Goal: Transaction & Acquisition: Purchase product/service

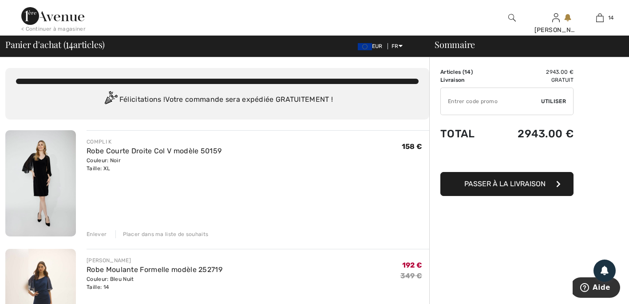
click at [33, 175] on img at bounding box center [40, 183] width 71 height 106
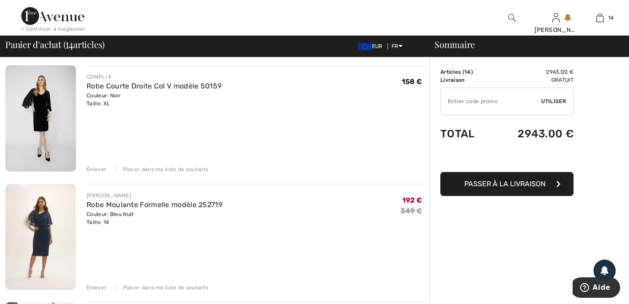
scroll to position [89, 0]
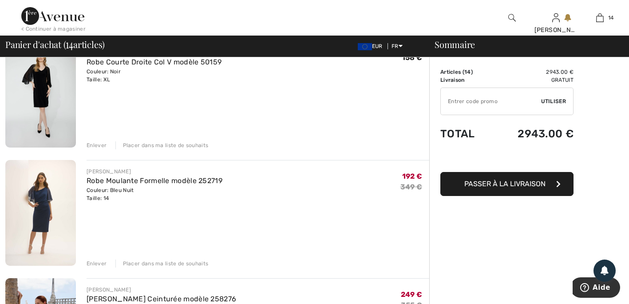
click at [38, 213] on img at bounding box center [40, 213] width 71 height 106
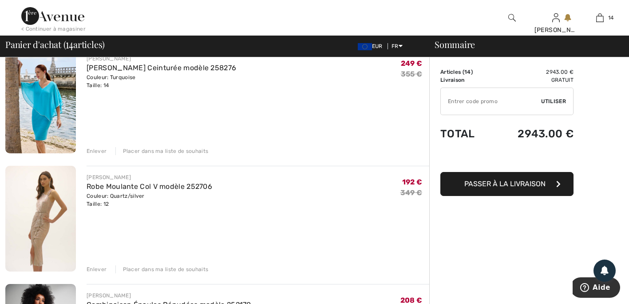
scroll to position [355, 0]
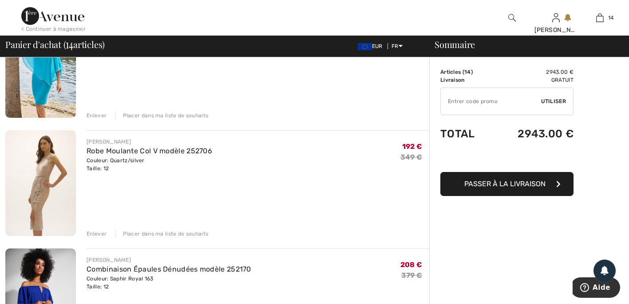
click at [37, 188] on img at bounding box center [40, 183] width 71 height 106
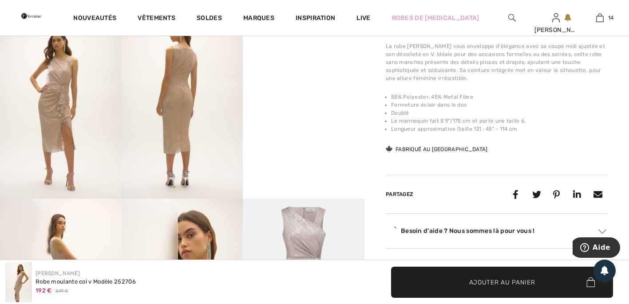
scroll to position [311, 0]
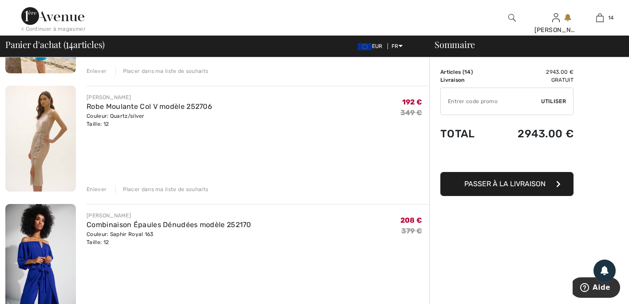
scroll to position [444, 0]
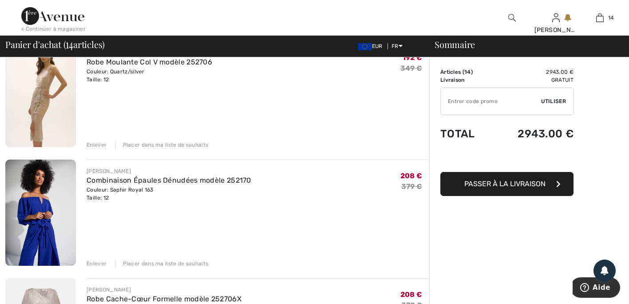
click at [48, 219] on img at bounding box center [40, 212] width 71 height 106
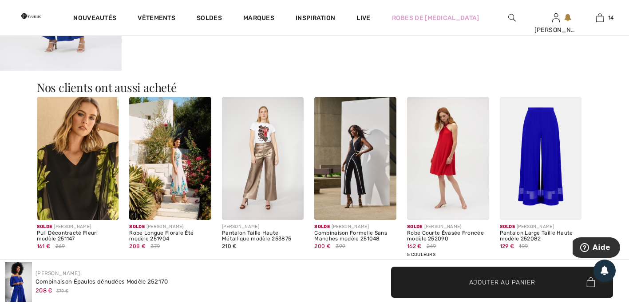
scroll to position [622, 0]
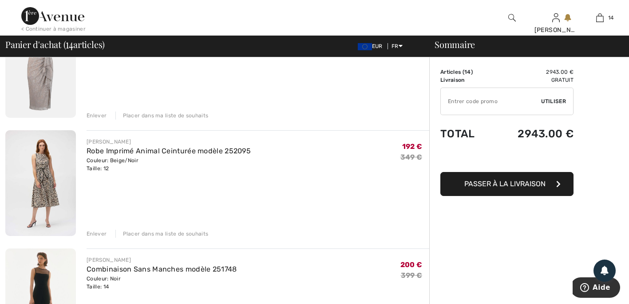
scroll to position [755, 0]
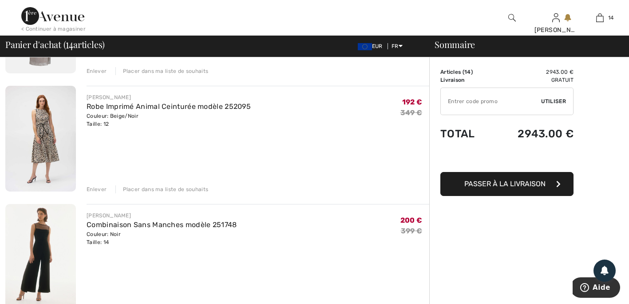
click at [46, 136] on img at bounding box center [40, 139] width 71 height 106
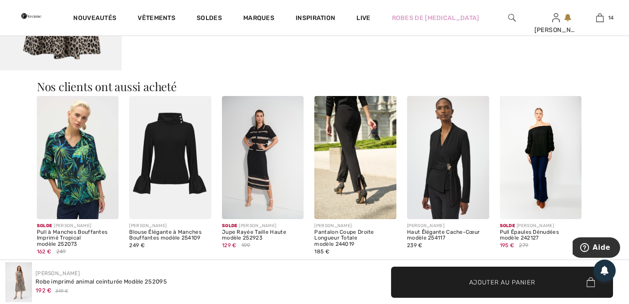
scroll to position [622, 0]
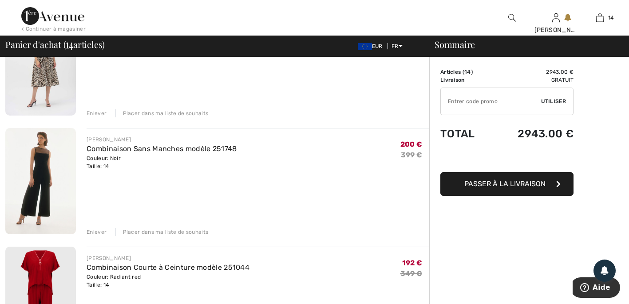
scroll to position [844, 0]
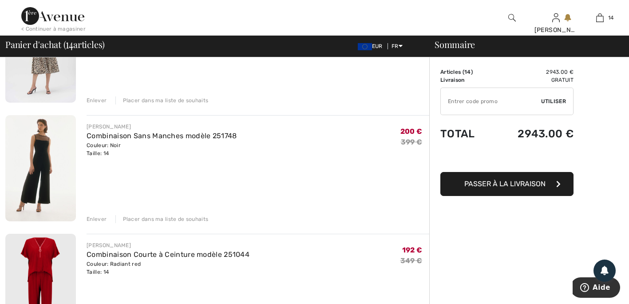
click at [48, 168] on img at bounding box center [40, 168] width 71 height 106
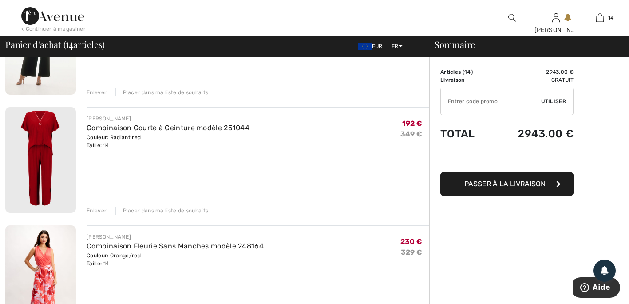
scroll to position [977, 0]
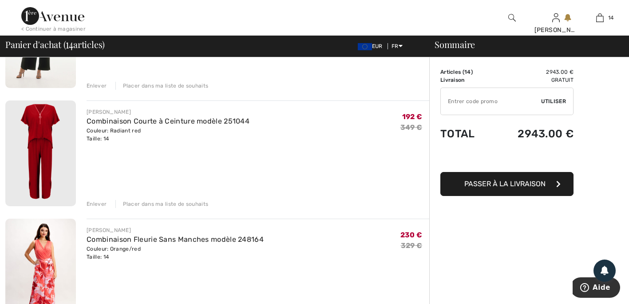
click at [49, 139] on img at bounding box center [40, 153] width 71 height 106
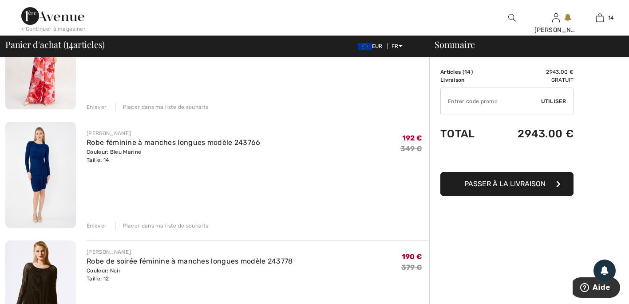
scroll to position [1244, 0]
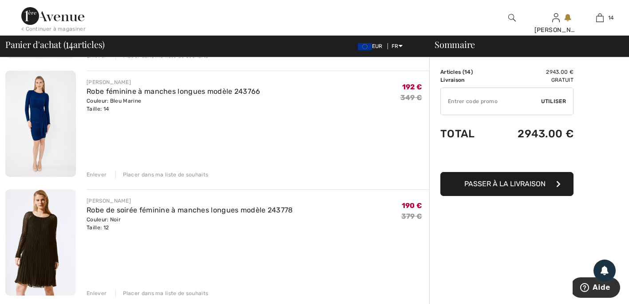
click at [42, 131] on img at bounding box center [40, 124] width 71 height 106
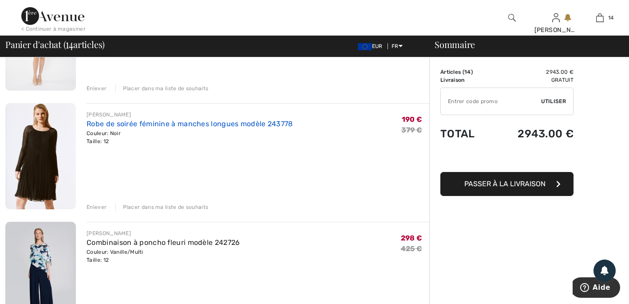
scroll to position [1333, 0]
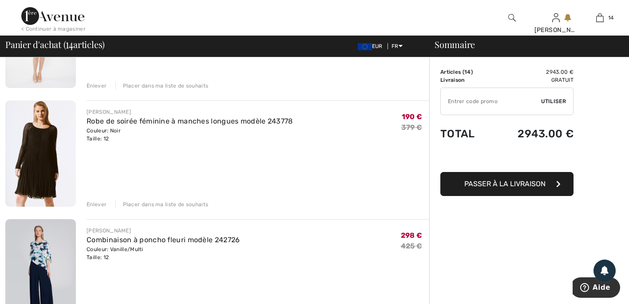
click at [47, 163] on img at bounding box center [40, 153] width 71 height 106
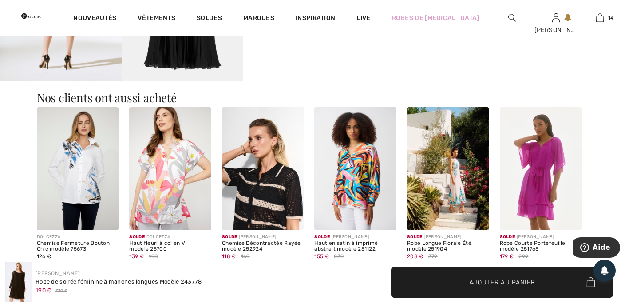
scroll to position [622, 0]
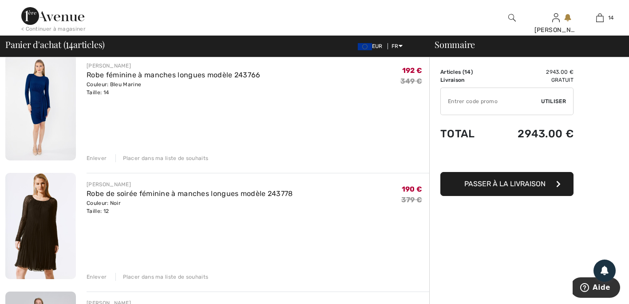
scroll to position [1354, 0]
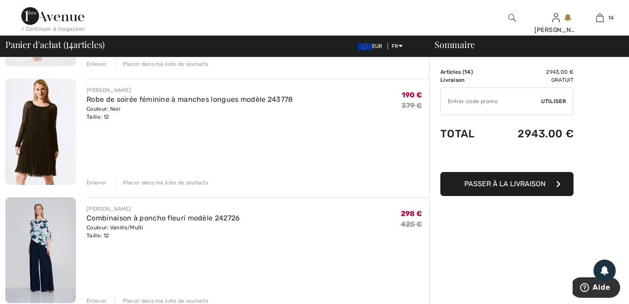
click at [43, 243] on img at bounding box center [40, 250] width 71 height 106
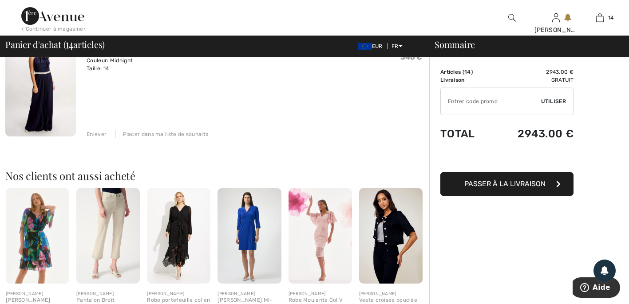
scroll to position [1665, 0]
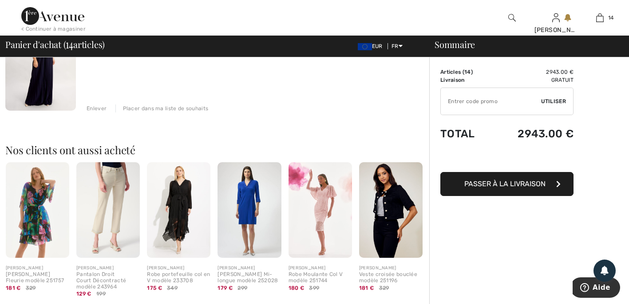
click at [325, 219] on img at bounding box center [321, 209] width 64 height 95
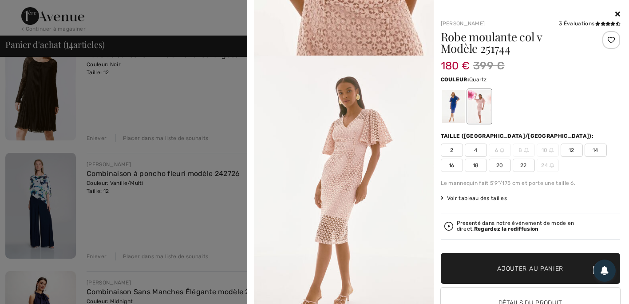
scroll to position [822, 0]
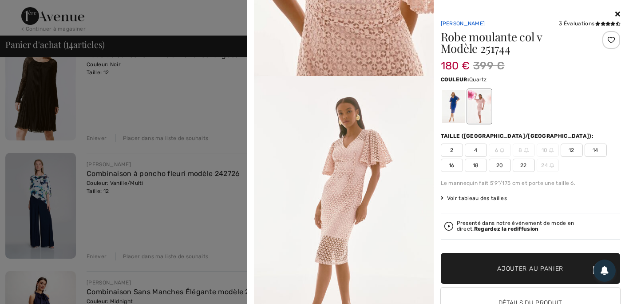
click at [467, 22] on link "[PERSON_NAME]" at bounding box center [463, 23] width 44 height 6
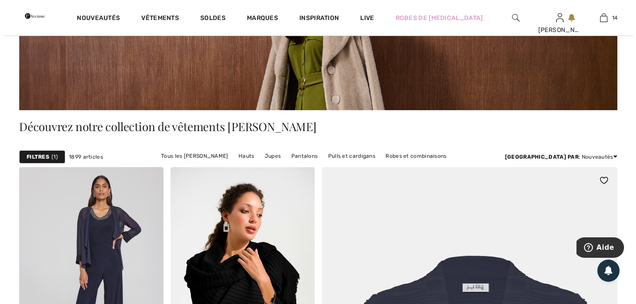
scroll to position [133, 0]
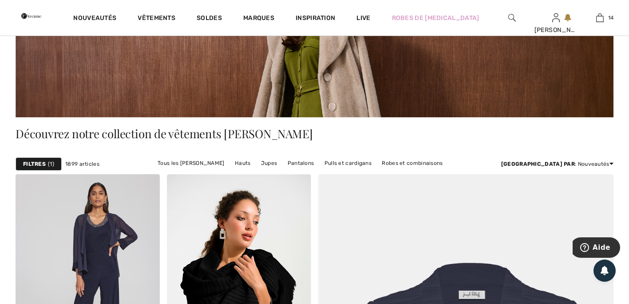
click at [43, 164] on strong "Filtres" at bounding box center [34, 164] width 23 height 8
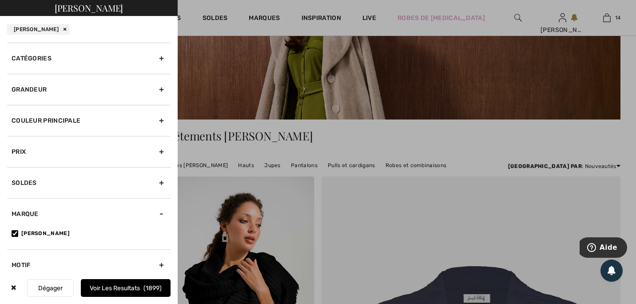
click at [38, 86] on div "Grandeur" at bounding box center [88, 89] width 163 height 31
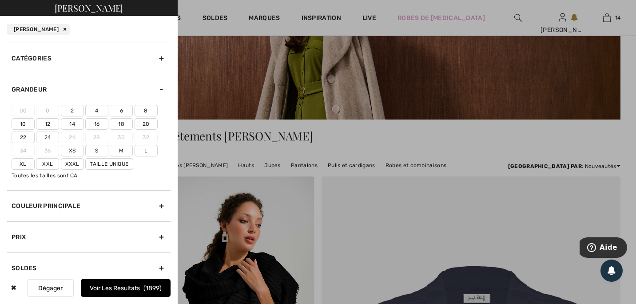
click at [49, 123] on label "12" at bounding box center [47, 124] width 23 height 12
click at [0, 0] on input"] "12" at bounding box center [0, 0] width 0 height 0
click at [71, 121] on label "14" at bounding box center [72, 124] width 23 height 12
click at [0, 0] on input"] "14" at bounding box center [0, 0] width 0 height 0
click at [25, 162] on label "Xl" at bounding box center [23, 164] width 23 height 12
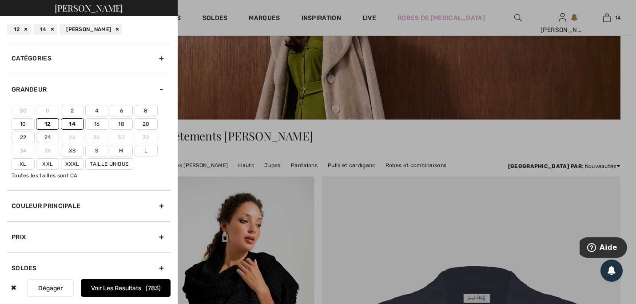
click at [0, 0] on input"] "Xl" at bounding box center [0, 0] width 0 height 0
click at [145, 149] on label "L" at bounding box center [146, 151] width 23 height 12
click at [0, 0] on input"] "L" at bounding box center [0, 0] width 0 height 0
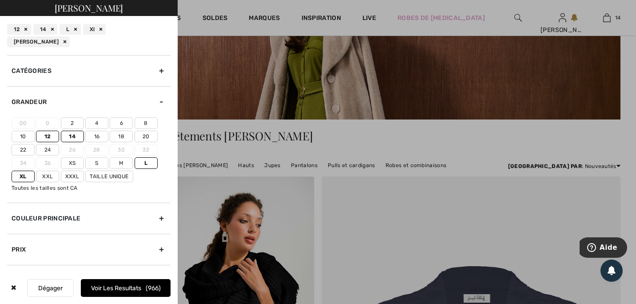
click at [118, 288] on button "Voir les resultats 966" at bounding box center [126, 288] width 90 height 18
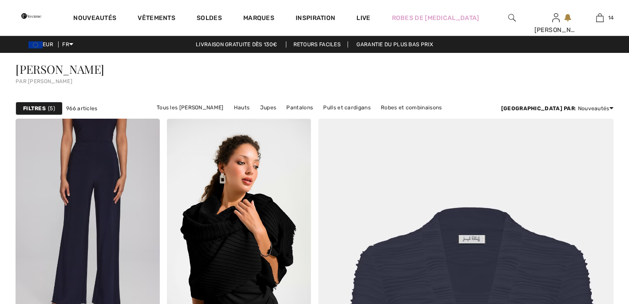
checkbox input "true"
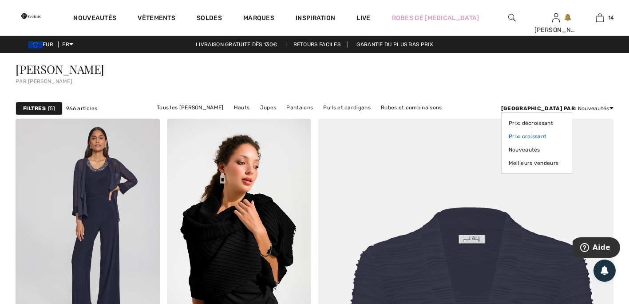
click at [565, 135] on link "Prix: croissant" at bounding box center [537, 136] width 56 height 13
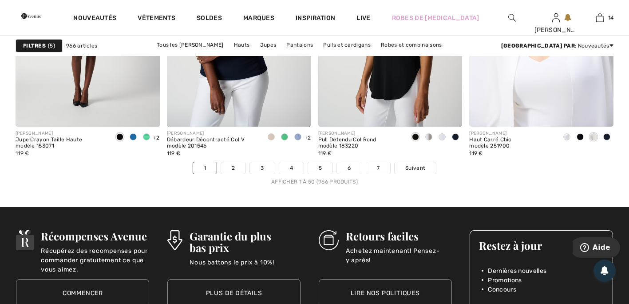
scroll to position [3909, 0]
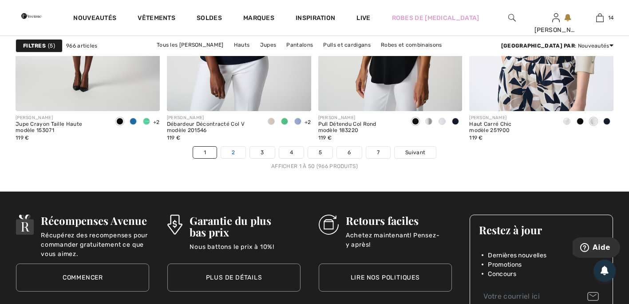
click at [231, 150] on link "2" at bounding box center [233, 153] width 24 height 12
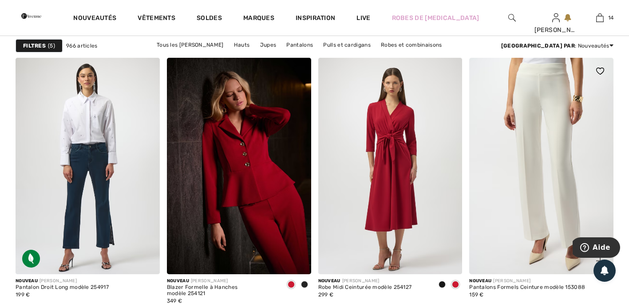
scroll to position [577, 0]
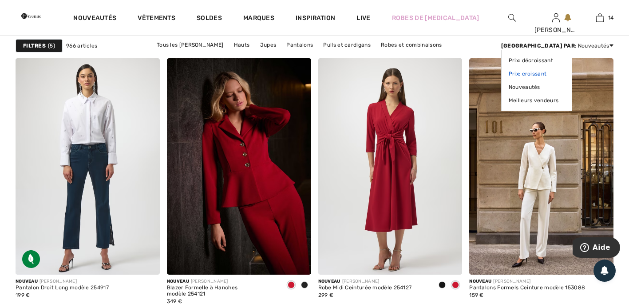
click at [565, 69] on link "Prix: croissant" at bounding box center [537, 73] width 56 height 13
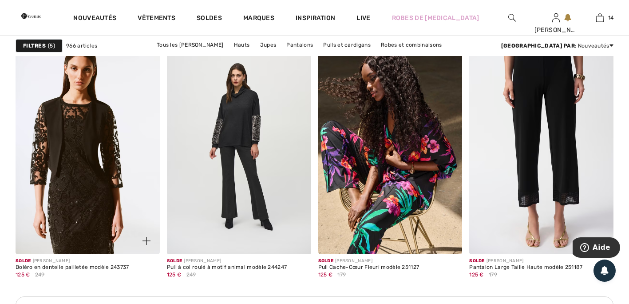
scroll to position [1777, 0]
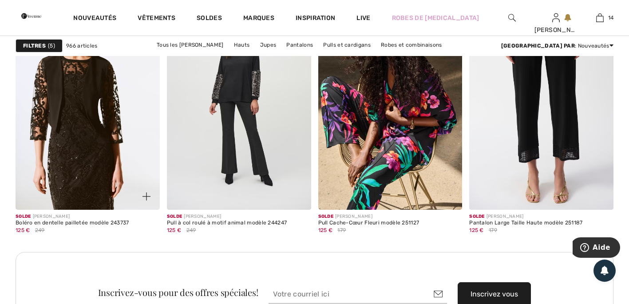
click at [110, 115] on img at bounding box center [88, 101] width 144 height 216
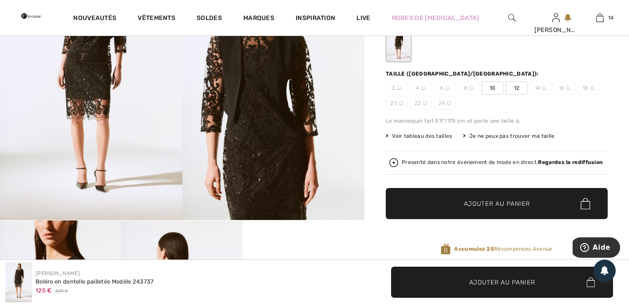
scroll to position [44, 0]
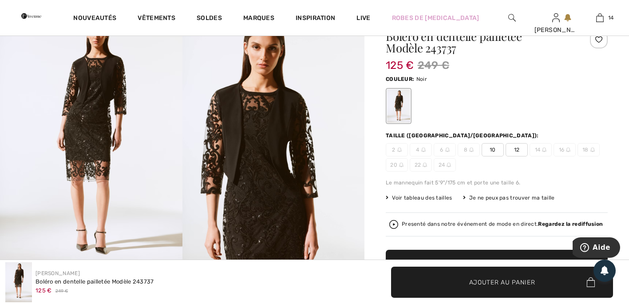
click at [518, 150] on span "12" at bounding box center [517, 149] width 22 height 13
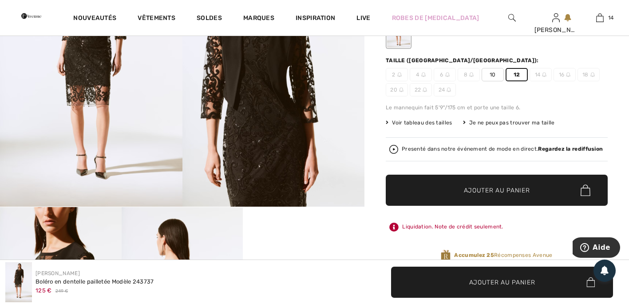
scroll to position [133, 0]
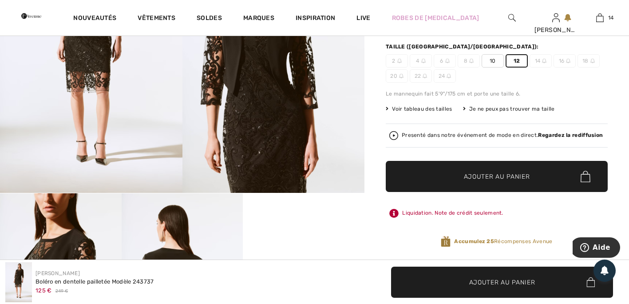
click at [495, 173] on span "Ajouter au panier" at bounding box center [497, 176] width 66 height 9
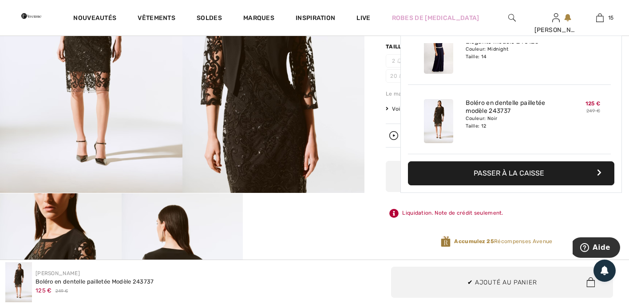
scroll to position [928, 0]
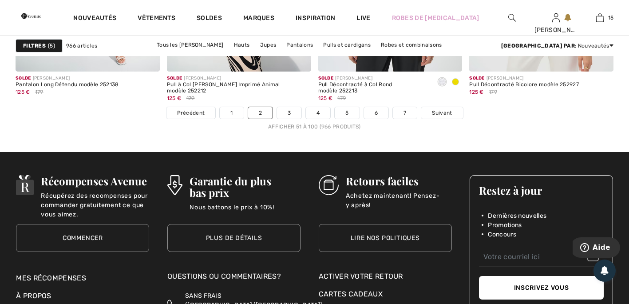
scroll to position [3977, 0]
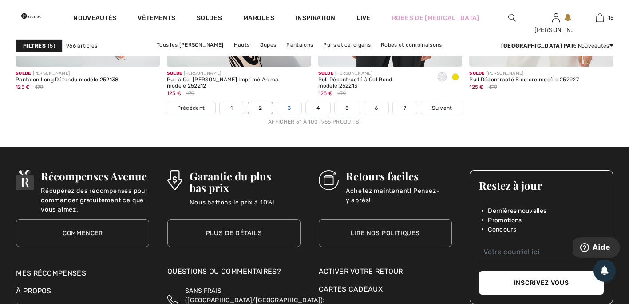
click at [288, 107] on link "3" at bounding box center [289, 108] width 24 height 12
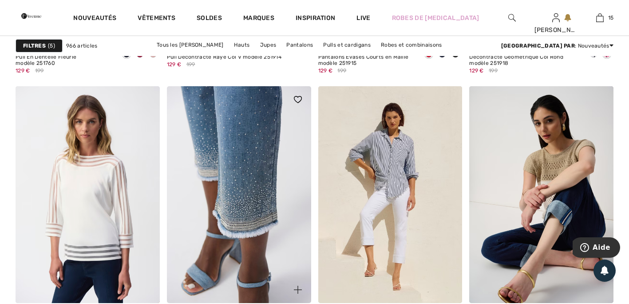
scroll to position [800, 0]
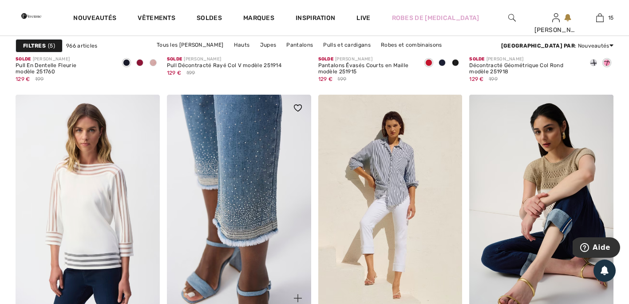
click at [239, 151] on img at bounding box center [239, 203] width 144 height 216
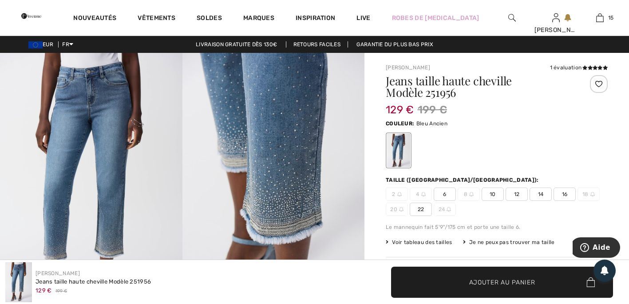
click at [539, 193] on span "14" at bounding box center [541, 193] width 22 height 13
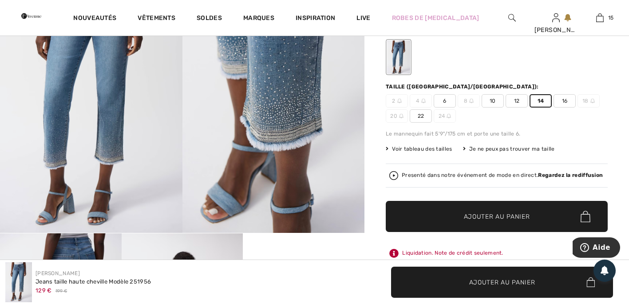
scroll to position [89, 0]
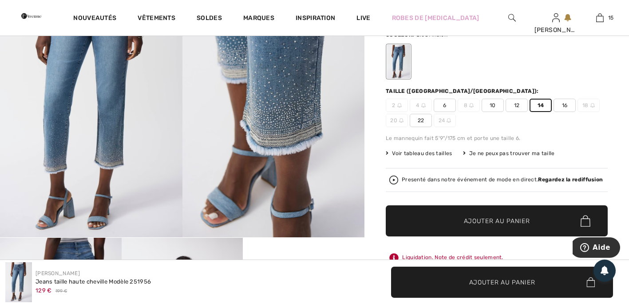
click at [522, 220] on span "Ajouter au panier" at bounding box center [497, 220] width 66 height 9
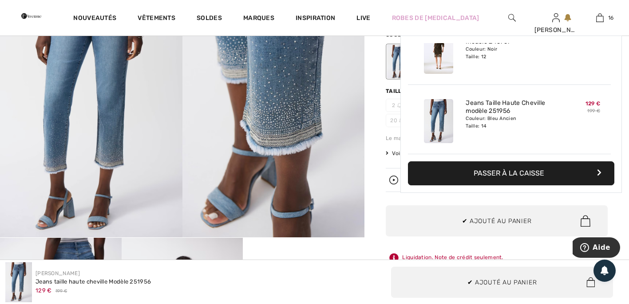
scroll to position [998, 0]
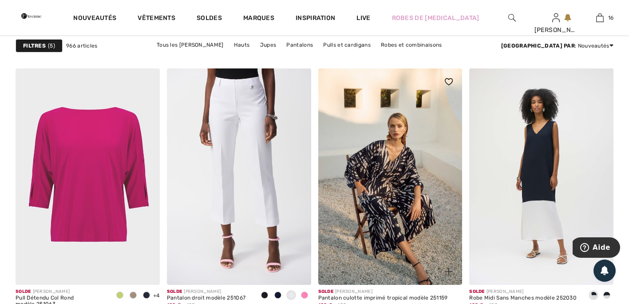
scroll to position [1466, 0]
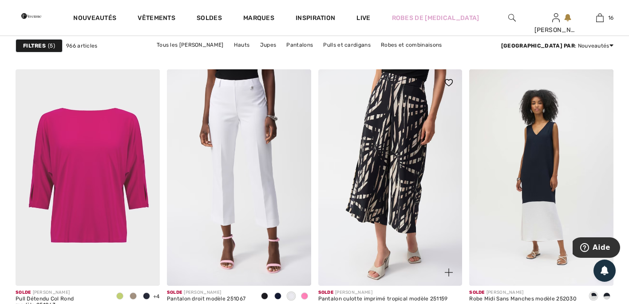
click at [400, 189] on img at bounding box center [390, 177] width 144 height 216
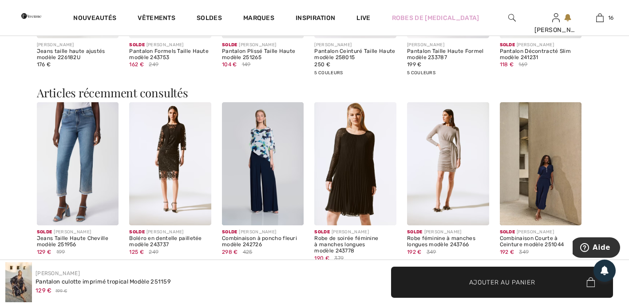
scroll to position [1155, 0]
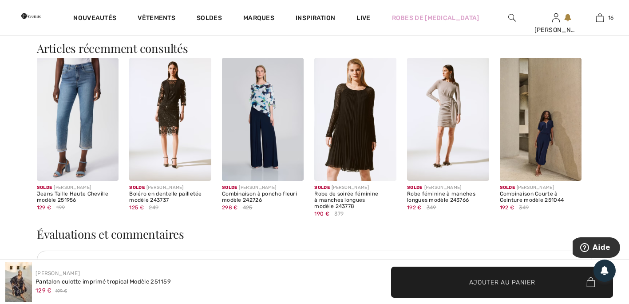
click at [533, 163] on img at bounding box center [541, 119] width 82 height 123
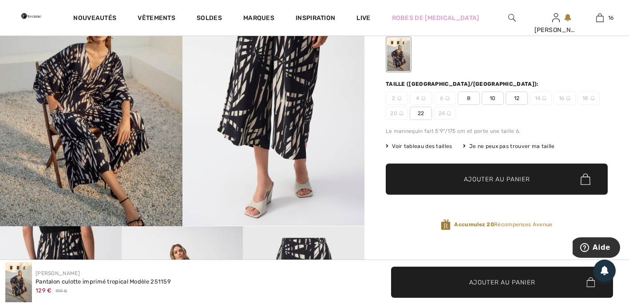
scroll to position [89, 0]
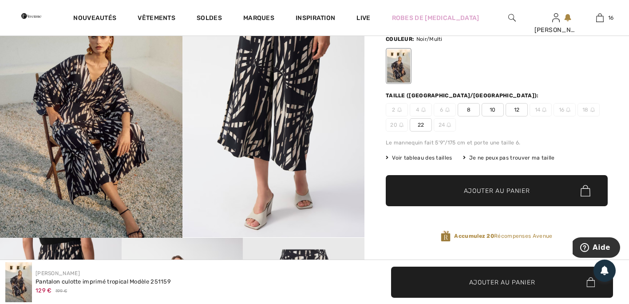
click at [517, 108] on span "12" at bounding box center [517, 109] width 22 height 13
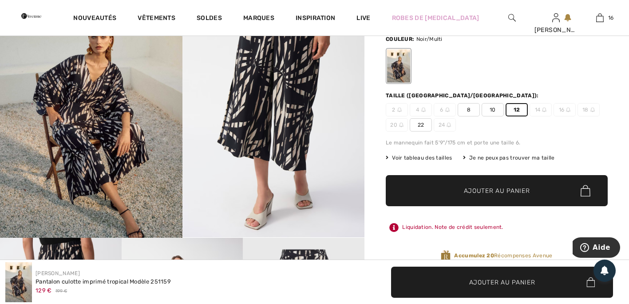
click at [505, 188] on span "Ajouter au panier" at bounding box center [497, 190] width 66 height 9
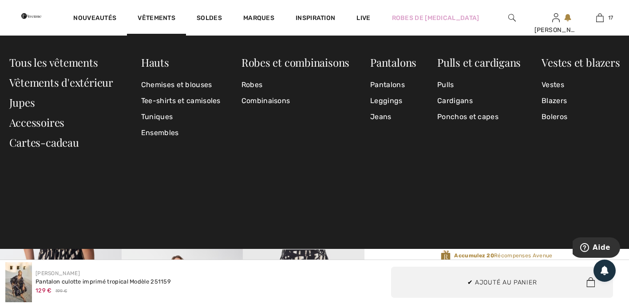
scroll to position [1067, 0]
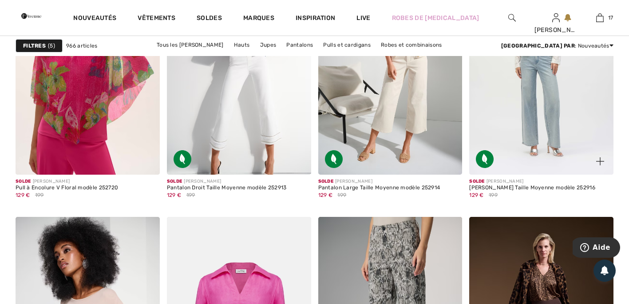
scroll to position [2686, 0]
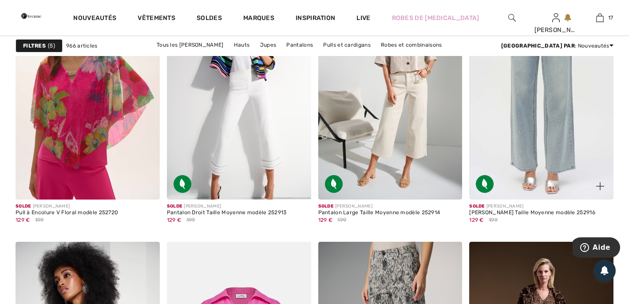
click at [536, 130] on img at bounding box center [542, 91] width 144 height 216
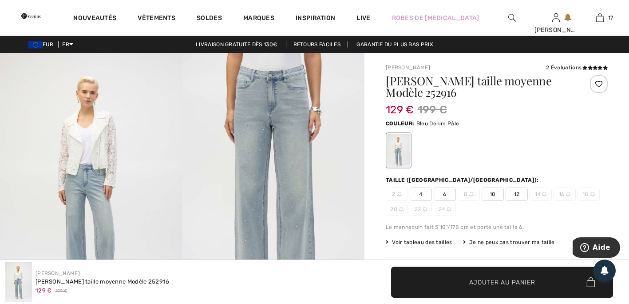
click at [518, 193] on span "12" at bounding box center [517, 193] width 22 height 13
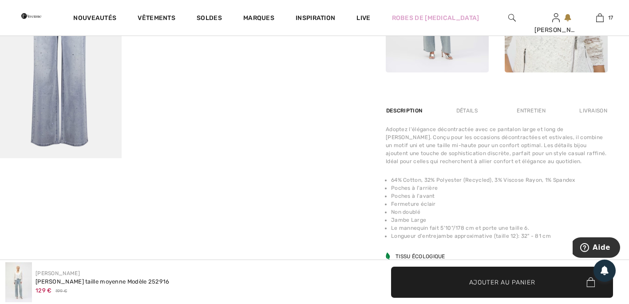
scroll to position [577, 0]
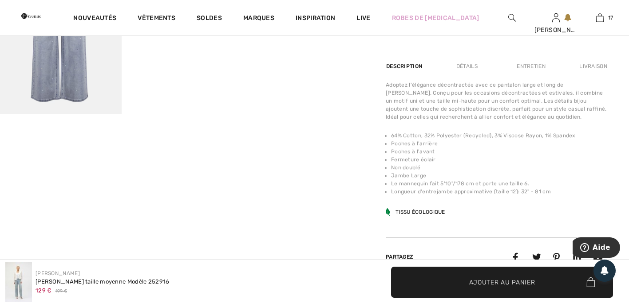
click at [516, 281] on span "Ajouter au panier" at bounding box center [503, 281] width 66 height 9
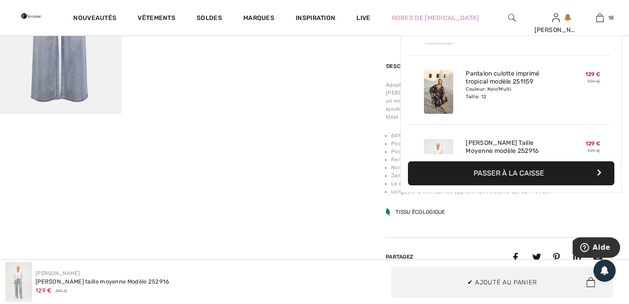
scroll to position [1136, 0]
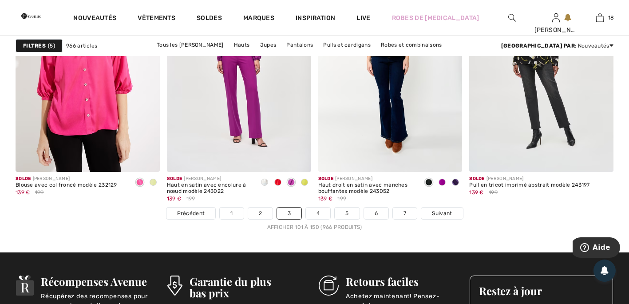
scroll to position [3841, 0]
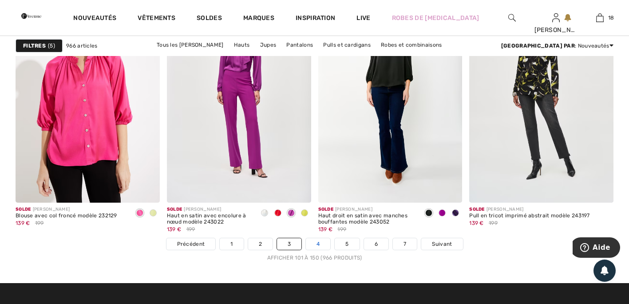
click at [315, 245] on link "4" at bounding box center [318, 244] width 24 height 12
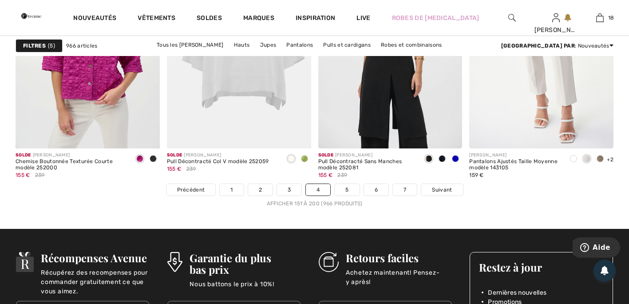
scroll to position [3909, 0]
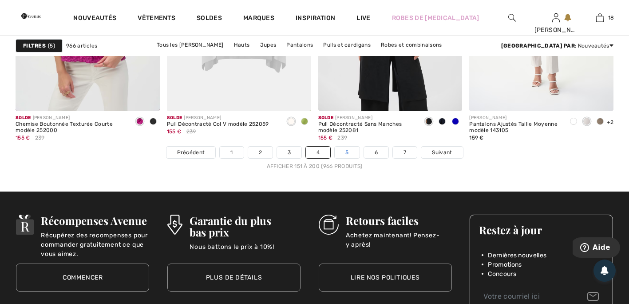
click at [341, 154] on link "5" at bounding box center [347, 153] width 24 height 12
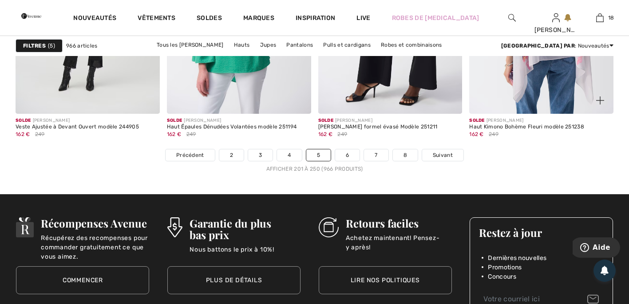
scroll to position [3909, 0]
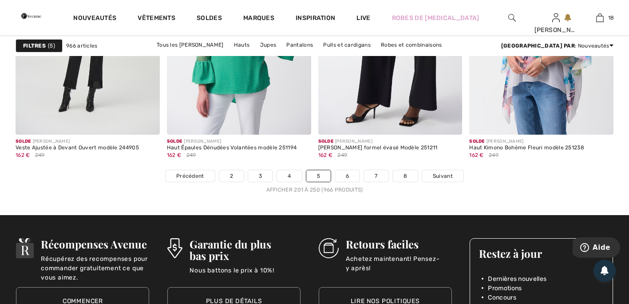
click at [349, 183] on nav "Précédent 2 3 4 5 6 7 8 Suivant Afficher 201 à 250 (966 produits)" at bounding box center [315, 182] width 598 height 24
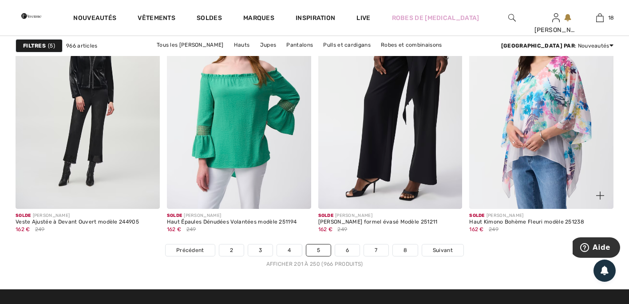
scroll to position [3820, 0]
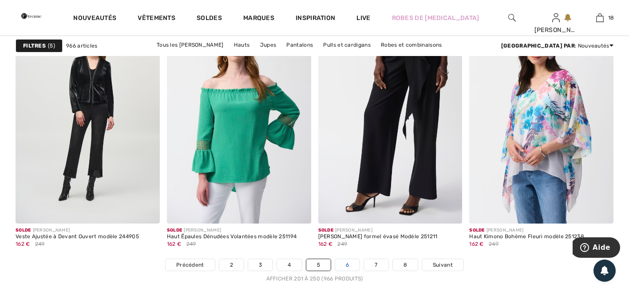
click at [349, 265] on link "6" at bounding box center [347, 265] width 24 height 12
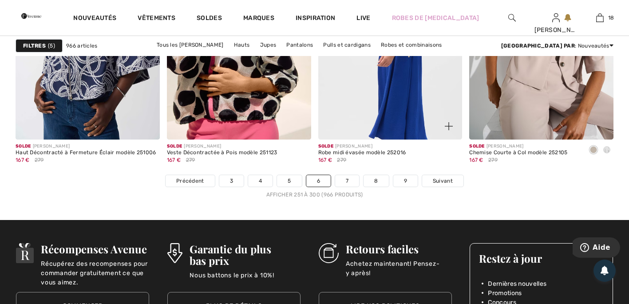
scroll to position [3909, 0]
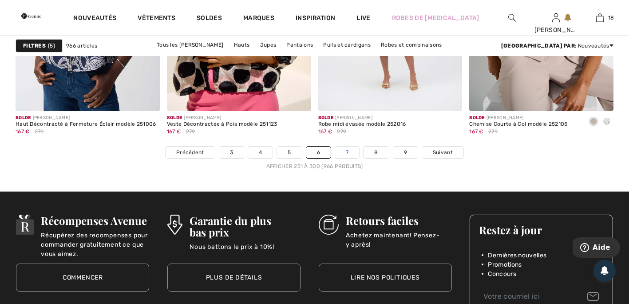
click at [346, 156] on link "7" at bounding box center [347, 153] width 24 height 12
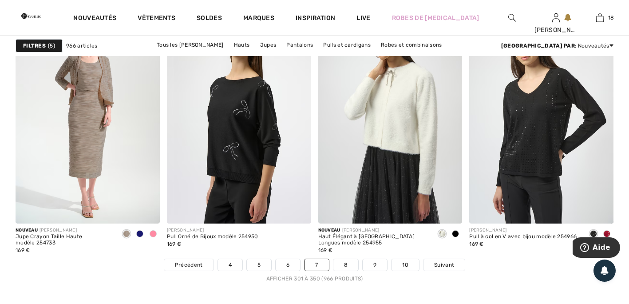
scroll to position [3864, 0]
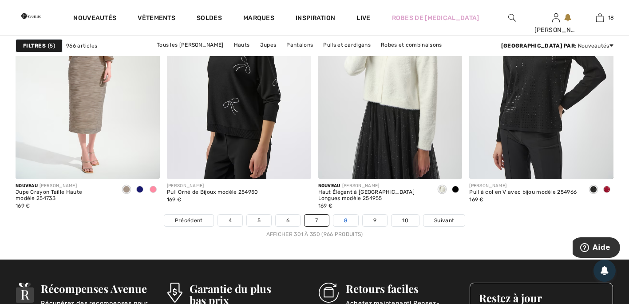
click at [346, 220] on link "8" at bounding box center [346, 221] width 25 height 12
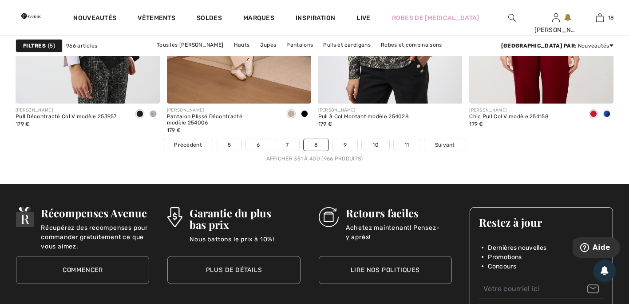
scroll to position [3953, 0]
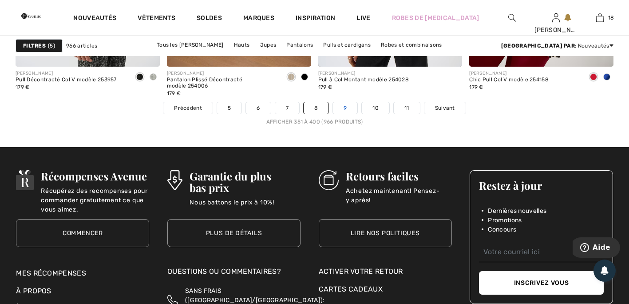
click at [350, 103] on link "9" at bounding box center [345, 108] width 24 height 12
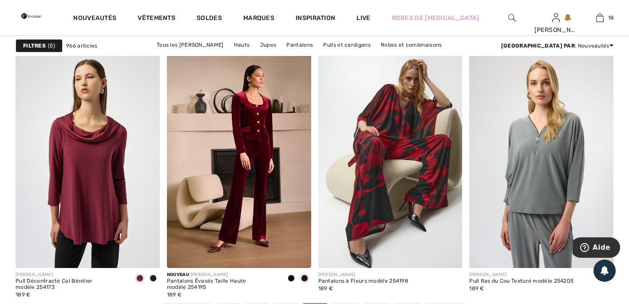
scroll to position [3820, 0]
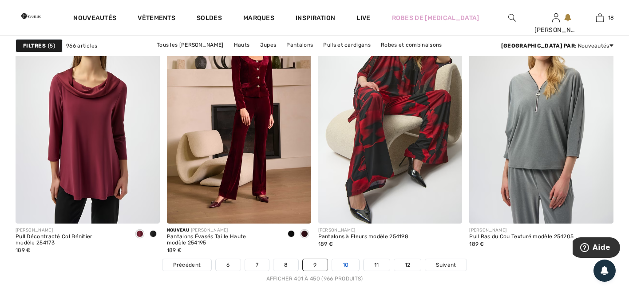
click at [342, 264] on link "10" at bounding box center [346, 265] width 28 height 12
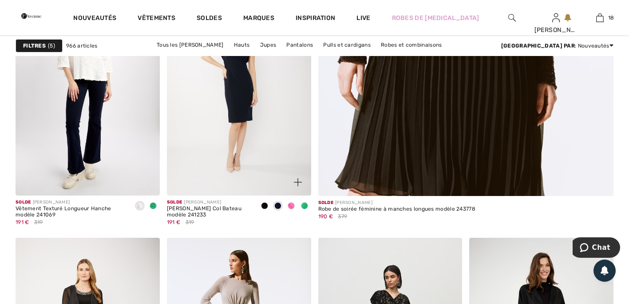
scroll to position [400, 0]
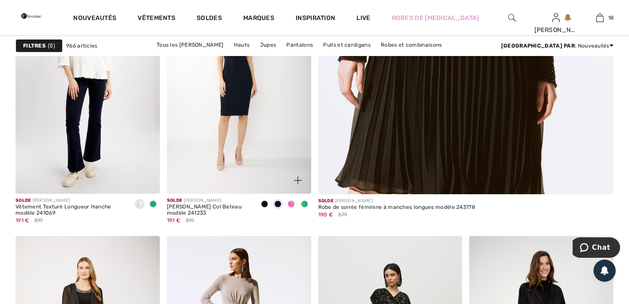
click at [301, 178] on img at bounding box center [298, 180] width 8 height 8
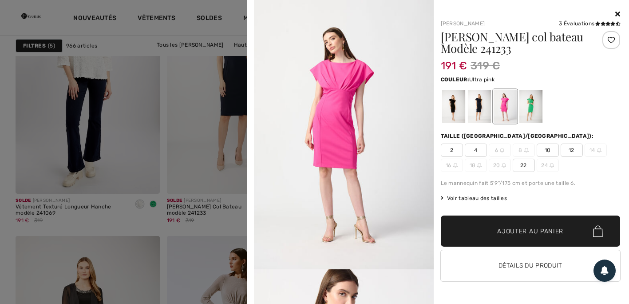
click at [572, 151] on span "12" at bounding box center [572, 149] width 22 height 13
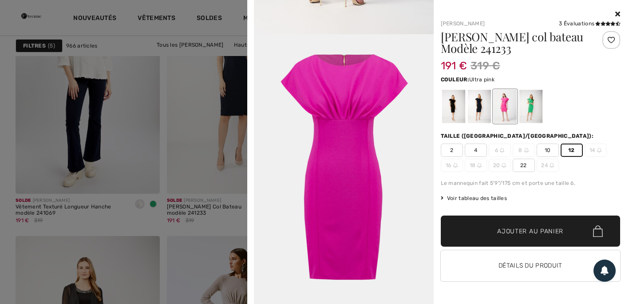
scroll to position [1266, 0]
click at [533, 234] on span "Ajouter au panier" at bounding box center [530, 231] width 66 height 9
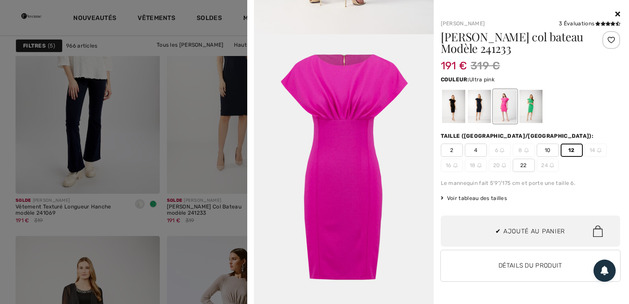
scroll to position [1206, 0]
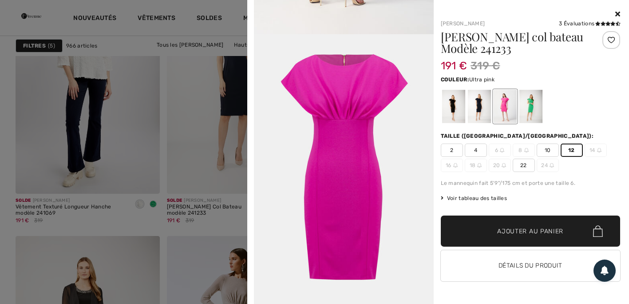
click at [206, 162] on div at bounding box center [314, 152] width 629 height 304
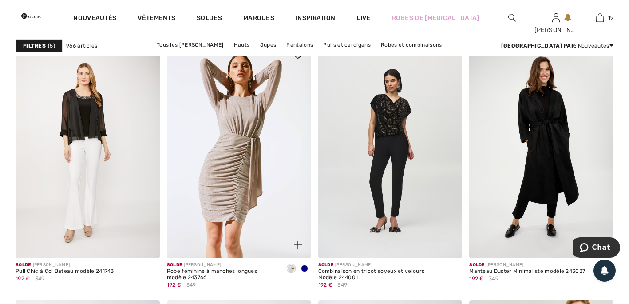
scroll to position [577, 0]
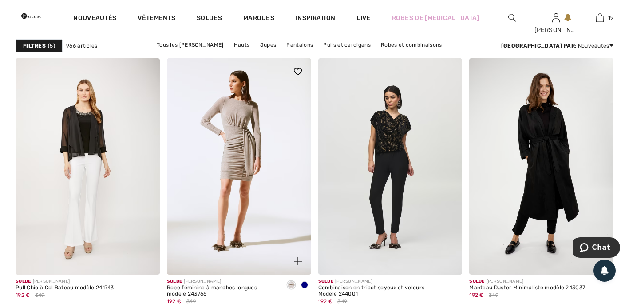
click at [299, 261] on img at bounding box center [298, 261] width 8 height 8
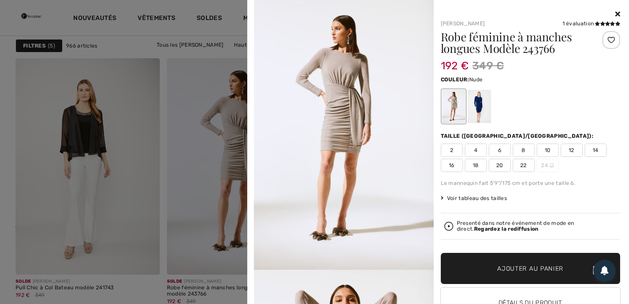
click at [150, 213] on div at bounding box center [314, 152] width 629 height 304
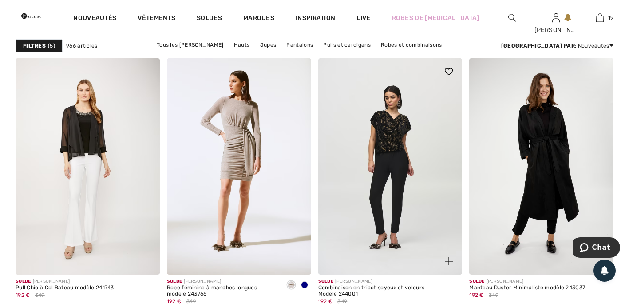
click at [448, 258] on img at bounding box center [449, 261] width 8 height 8
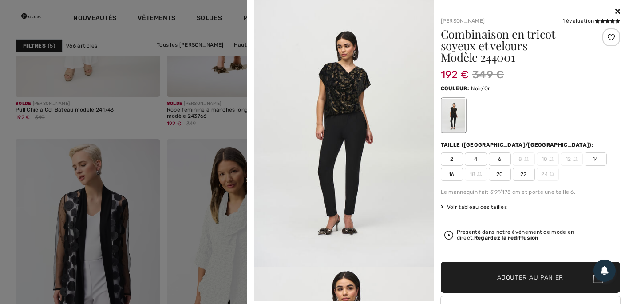
scroll to position [2, 0]
click at [590, 160] on span "14" at bounding box center [596, 159] width 22 height 13
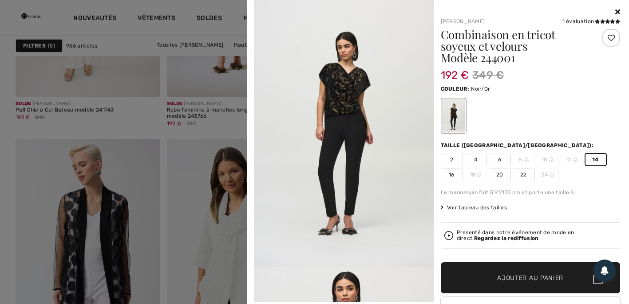
click at [526, 279] on span "Ajouter au panier" at bounding box center [530, 277] width 66 height 9
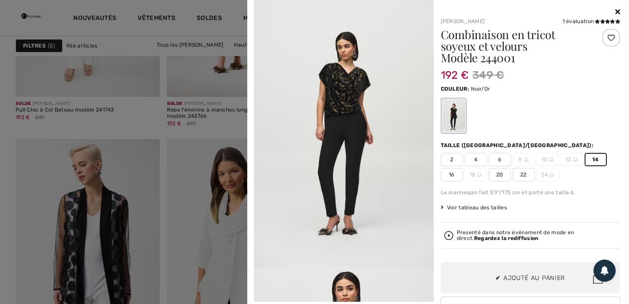
scroll to position [1275, 0]
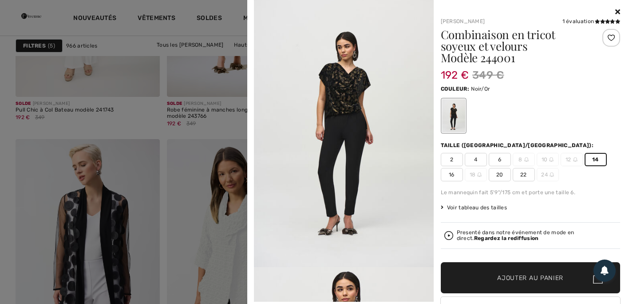
click at [598, 18] on span at bounding box center [607, 21] width 26 height 6
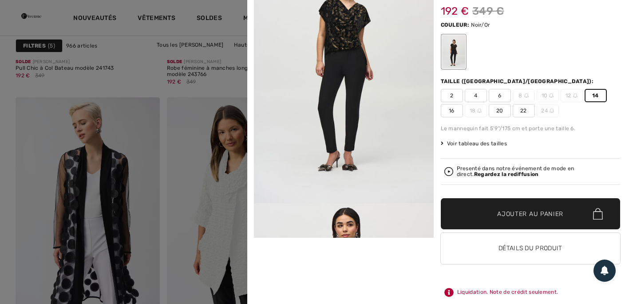
scroll to position [977, 0]
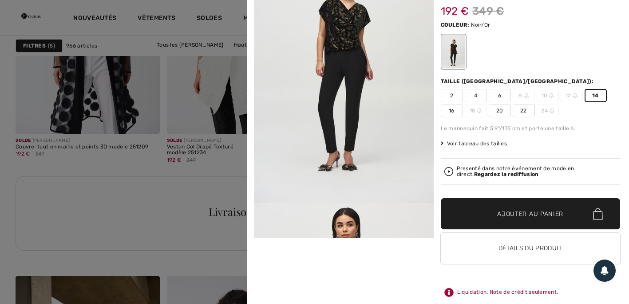
click at [402, 163] on img at bounding box center [344, 68] width 180 height 269
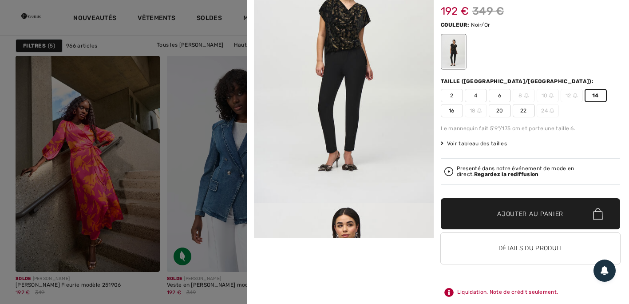
scroll to position [1199, 0]
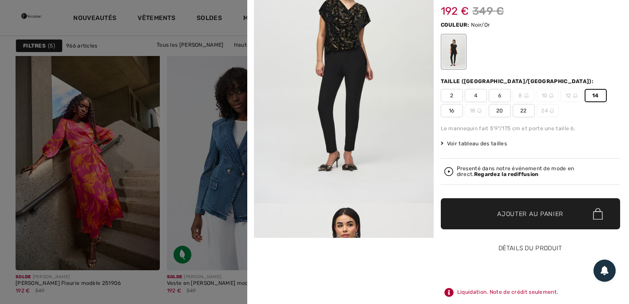
click at [524, 247] on button "Détails du produit" at bounding box center [531, 248] width 180 height 31
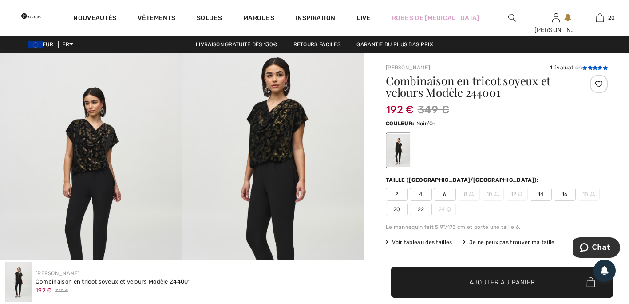
click at [589, 67] on icon at bounding box center [590, 67] width 5 height 4
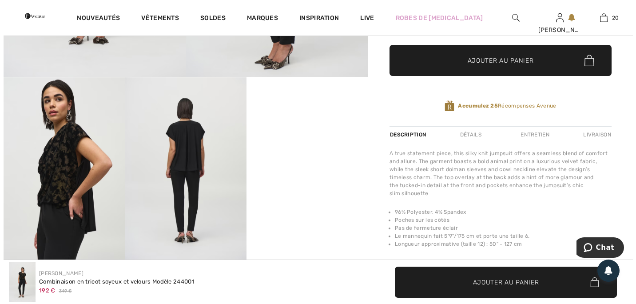
scroll to position [287, 0]
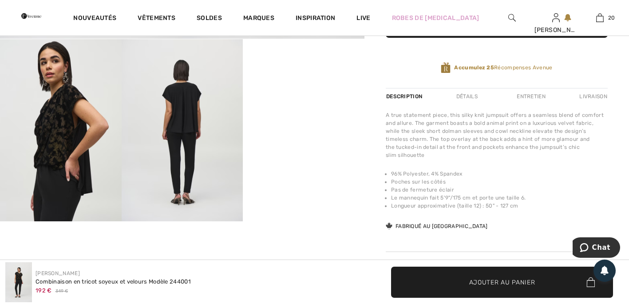
click at [58, 145] on img at bounding box center [61, 130] width 122 height 182
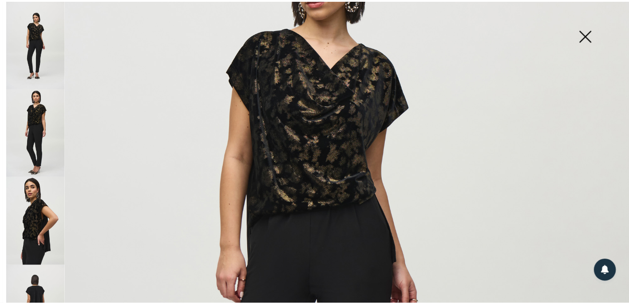
scroll to position [222, 0]
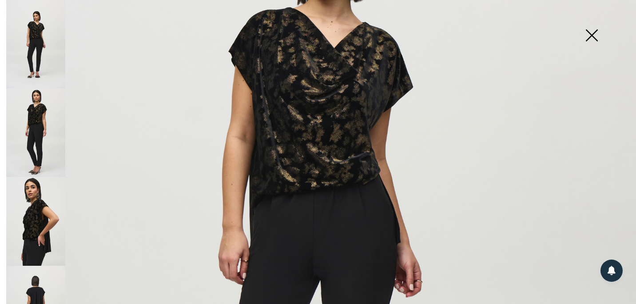
click at [319, 127] on img at bounding box center [318, 254] width 636 height 953
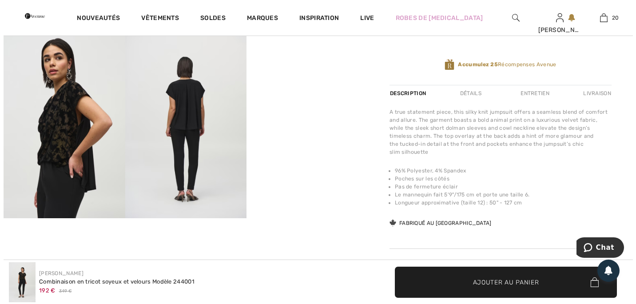
scroll to position [287, 0]
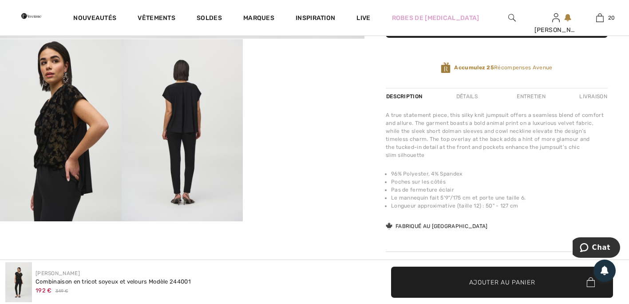
click at [76, 129] on img at bounding box center [61, 130] width 122 height 182
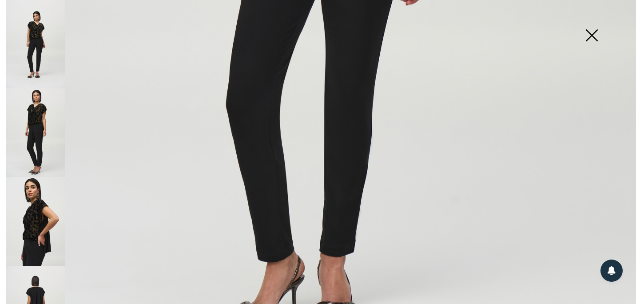
scroll to position [533, 0]
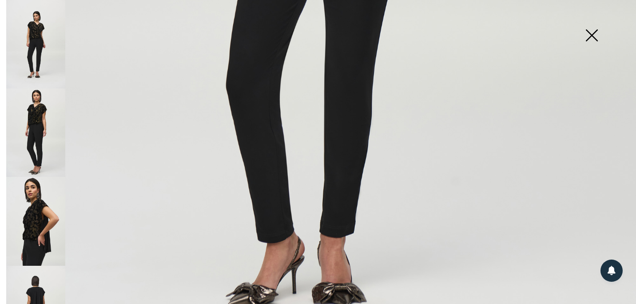
click at [38, 221] on img at bounding box center [35, 221] width 59 height 88
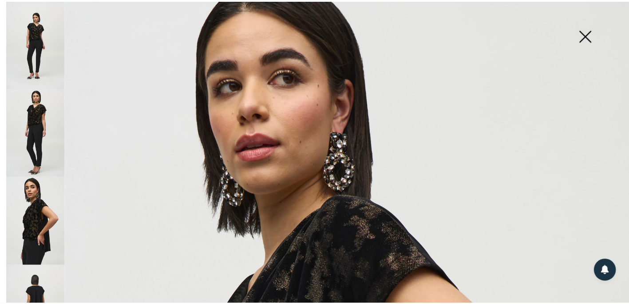
scroll to position [0, 0]
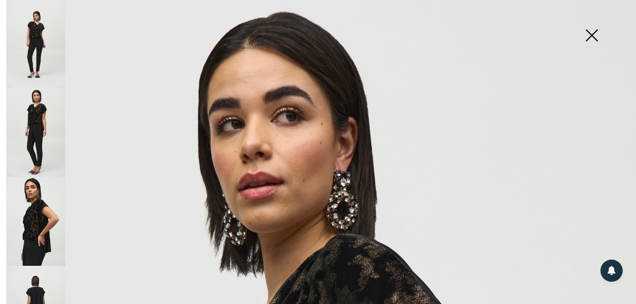
click at [591, 36] on img at bounding box center [591, 36] width 44 height 46
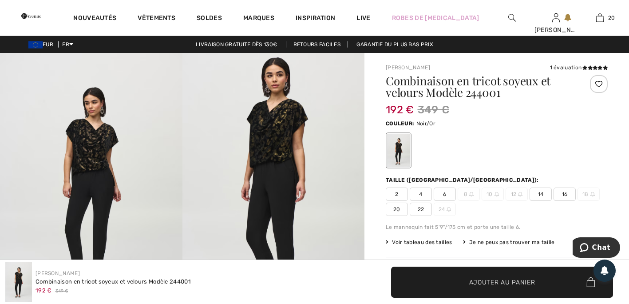
click at [503, 280] on span "Ajouter au panier" at bounding box center [503, 281] width 66 height 9
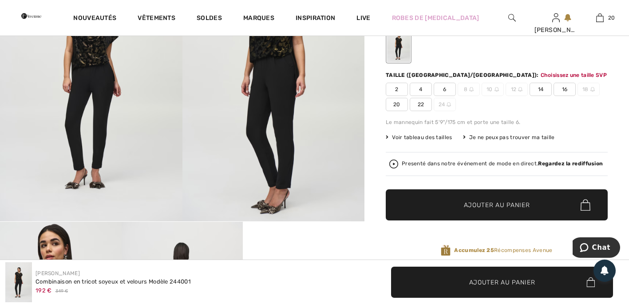
scroll to position [16, 0]
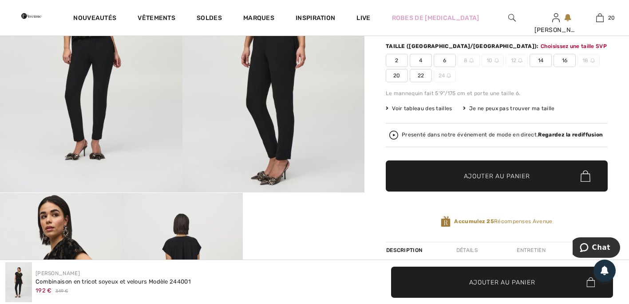
scroll to position [133, 0]
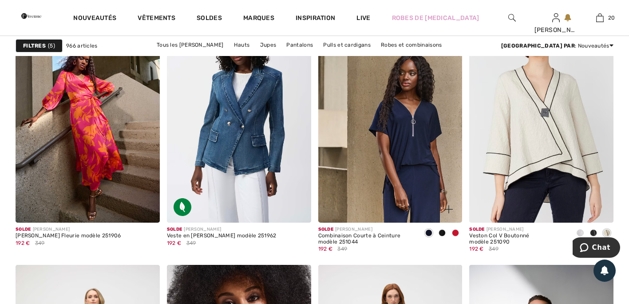
scroll to position [1288, 0]
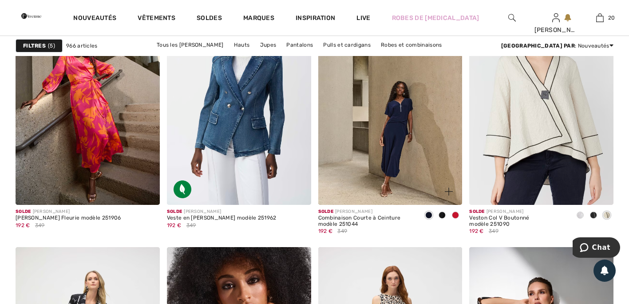
click at [448, 188] on img at bounding box center [449, 191] width 8 height 8
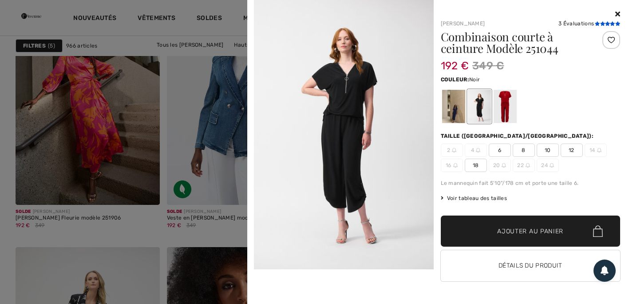
click at [607, 22] on icon at bounding box center [607, 23] width 5 height 4
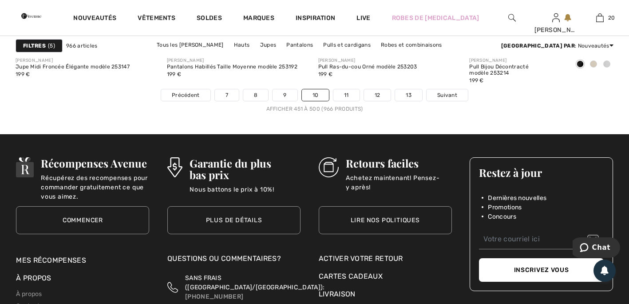
scroll to position [3974, 0]
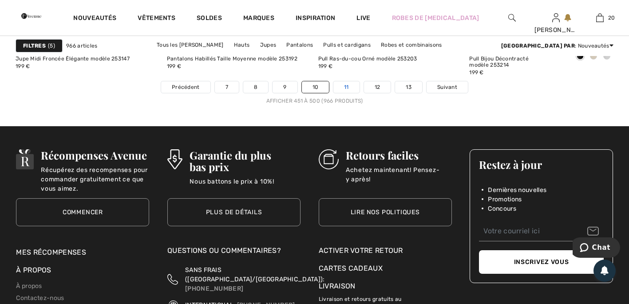
click at [346, 88] on link "11" at bounding box center [347, 87] width 26 height 12
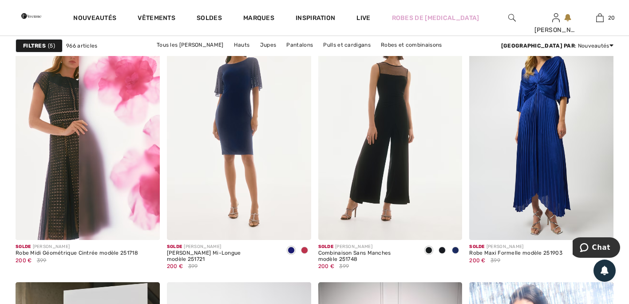
scroll to position [3287, 0]
click at [293, 223] on span at bounding box center [298, 226] width 18 height 18
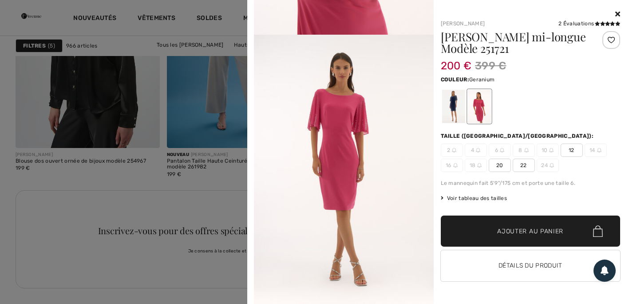
scroll to position [2976, 0]
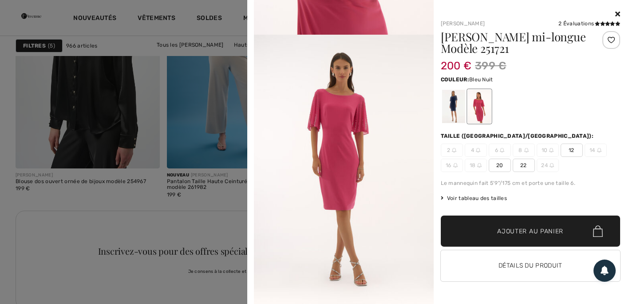
click at [454, 119] on div at bounding box center [453, 106] width 23 height 33
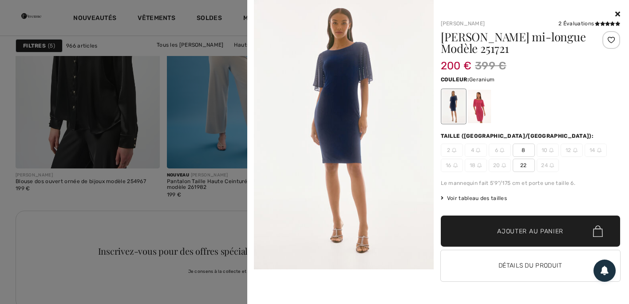
click at [482, 115] on div at bounding box center [479, 106] width 23 height 33
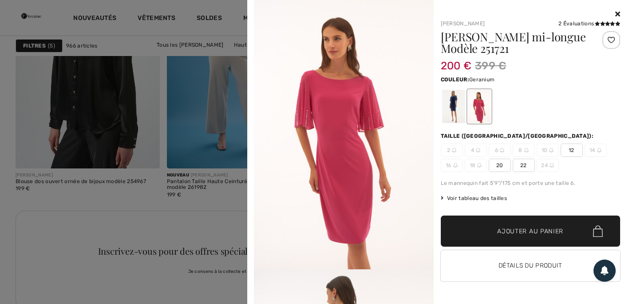
click at [570, 149] on span "12" at bounding box center [572, 149] width 22 height 13
click at [538, 234] on span "Ajouter au panier" at bounding box center [530, 231] width 66 height 9
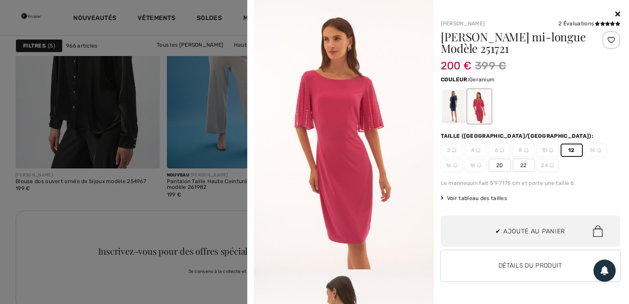
scroll to position [1344, 0]
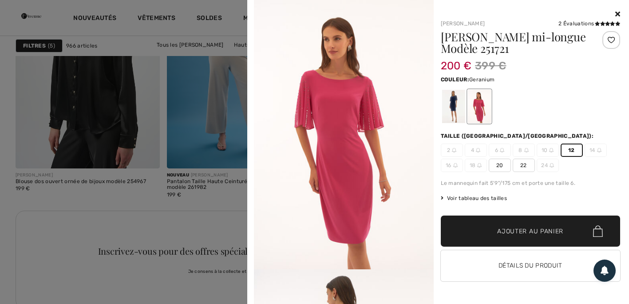
click at [610, 10] on div at bounding box center [531, 14] width 180 height 11
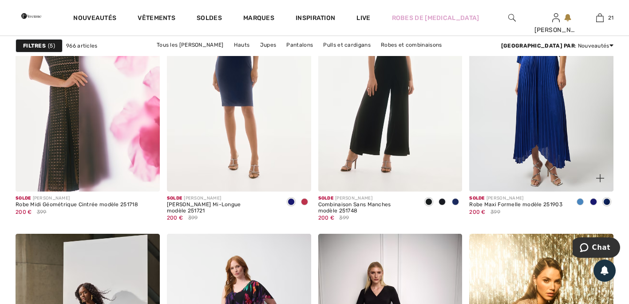
scroll to position [3331, 0]
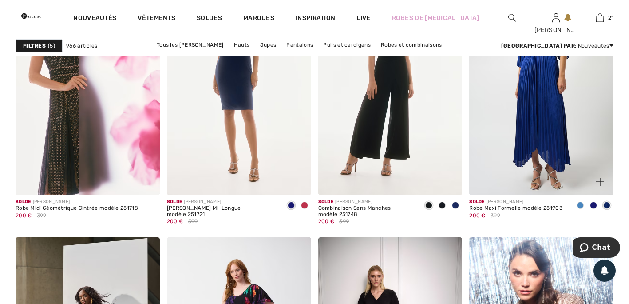
click at [599, 179] on img at bounding box center [601, 182] width 8 height 8
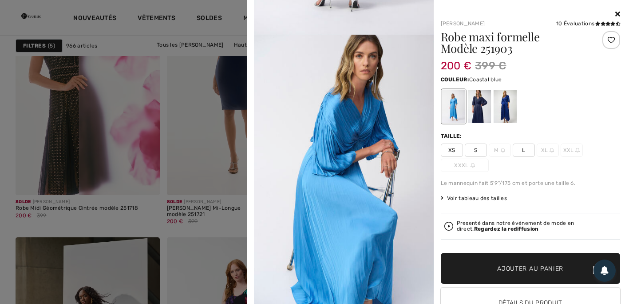
scroll to position [1049, 0]
click at [218, 155] on div at bounding box center [314, 152] width 629 height 304
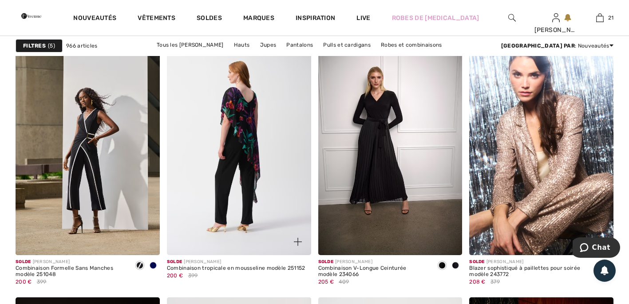
scroll to position [3553, 0]
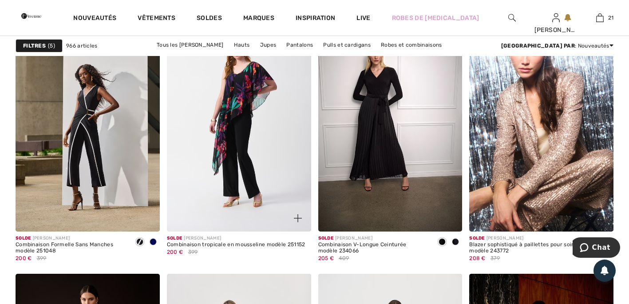
click at [298, 216] on img at bounding box center [298, 218] width 8 height 8
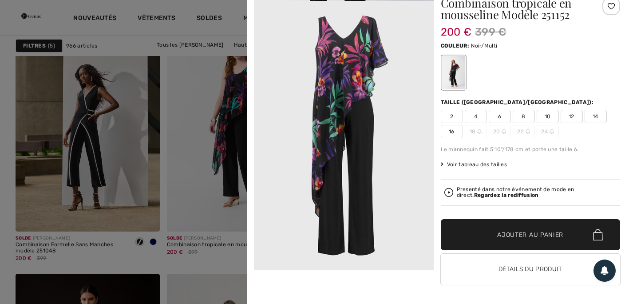
scroll to position [35, 0]
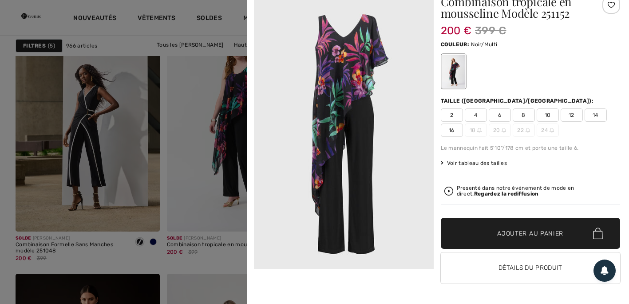
click at [210, 67] on div at bounding box center [314, 152] width 629 height 304
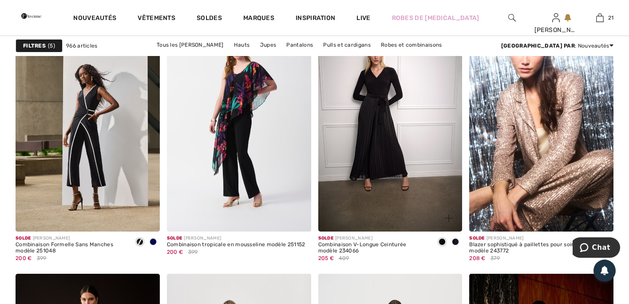
click at [451, 215] on img at bounding box center [449, 218] width 8 height 8
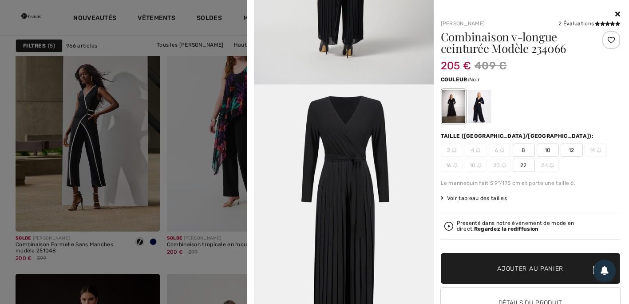
scroll to position [1261, 0]
click at [478, 112] on div at bounding box center [479, 106] width 23 height 33
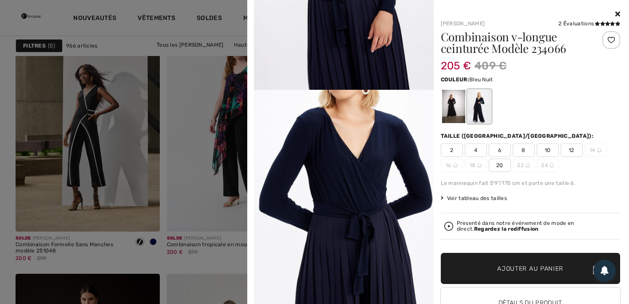
scroll to position [755, 0]
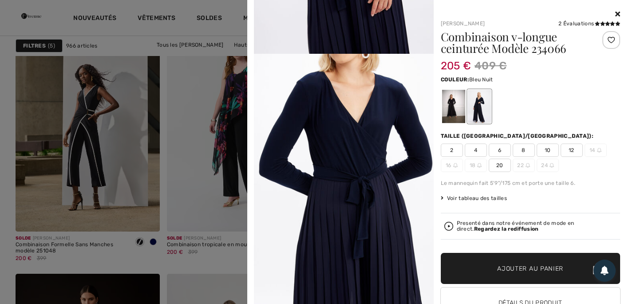
click at [201, 103] on div at bounding box center [314, 152] width 629 height 304
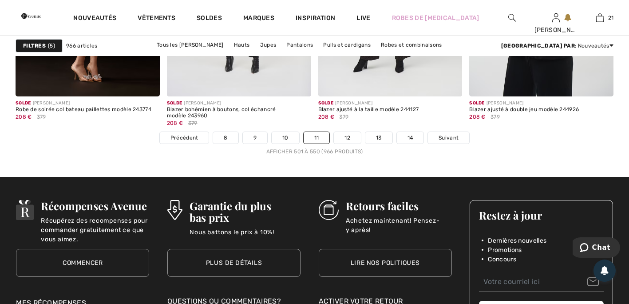
scroll to position [3953, 0]
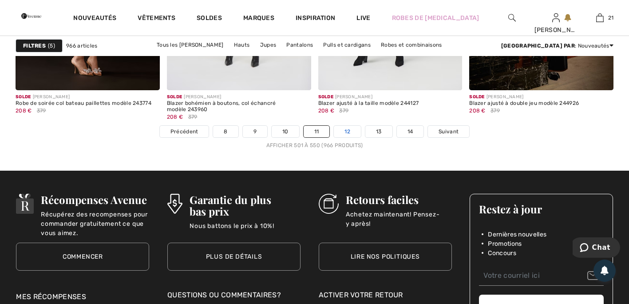
click at [350, 130] on link "12" at bounding box center [347, 132] width 27 height 12
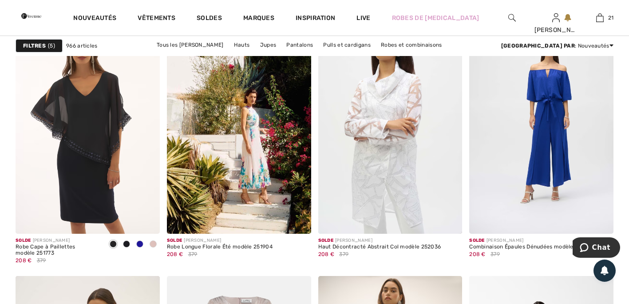
scroll to position [622, 0]
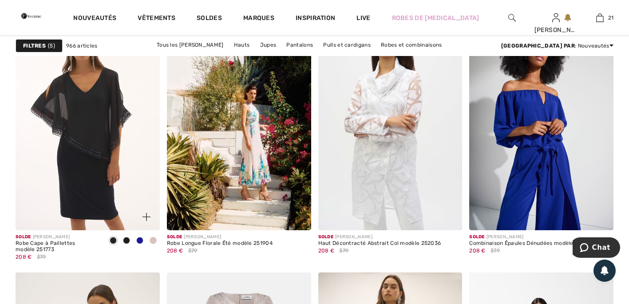
click at [147, 215] on img at bounding box center [147, 217] width 8 height 8
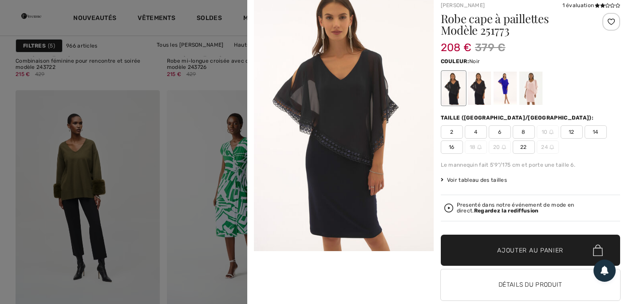
scroll to position [0, 0]
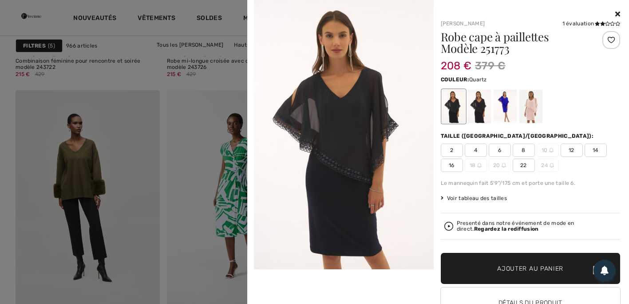
click at [527, 112] on div at bounding box center [530, 106] width 23 height 33
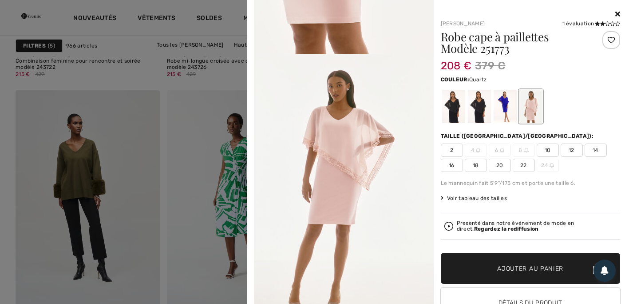
scroll to position [844, 0]
click at [199, 118] on div at bounding box center [314, 152] width 629 height 304
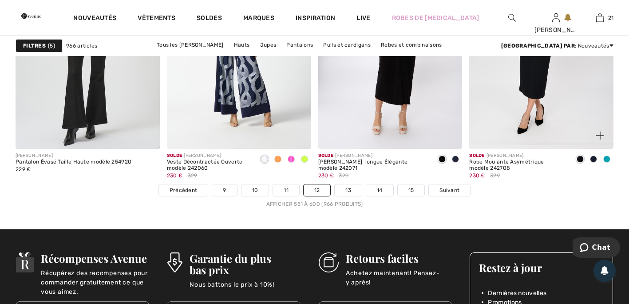
scroll to position [3864, 0]
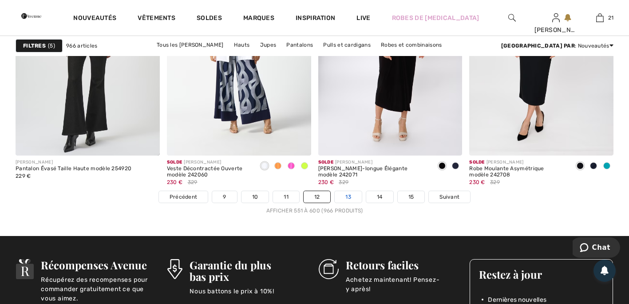
click at [345, 195] on link "13" at bounding box center [348, 197] width 27 height 12
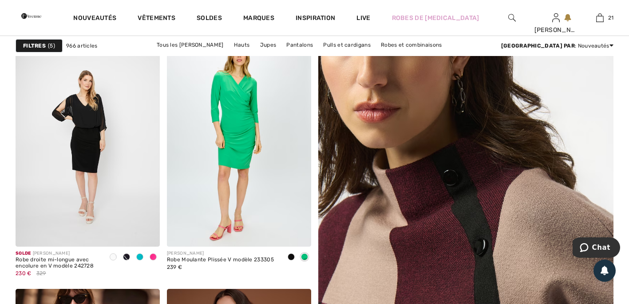
scroll to position [89, 0]
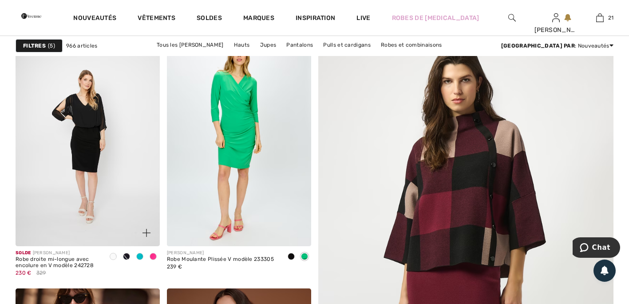
click at [147, 228] on span at bounding box center [147, 233] width 18 height 18
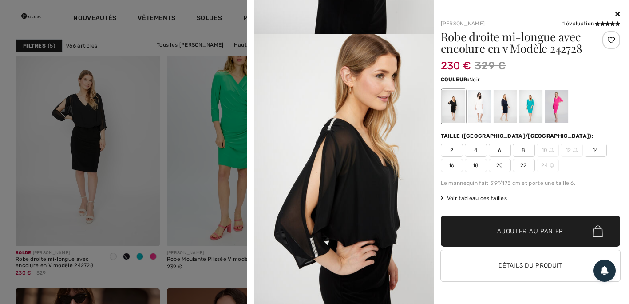
scroll to position [1343, 0]
click at [36, 66] on div at bounding box center [314, 152] width 629 height 304
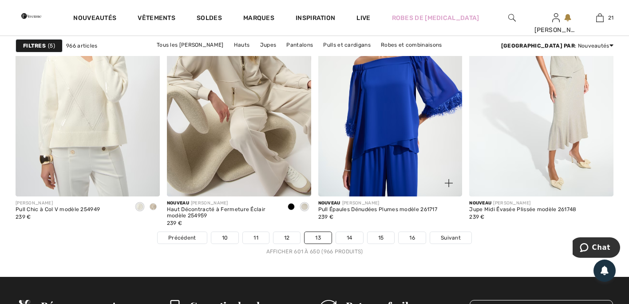
scroll to position [3864, 0]
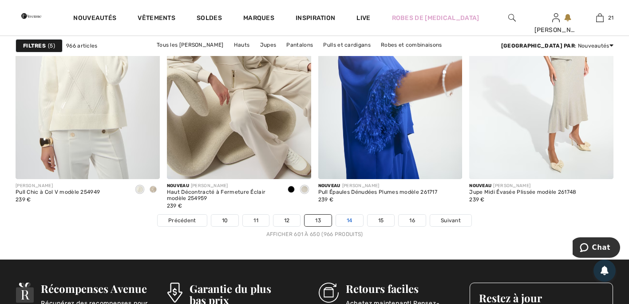
click at [353, 219] on link "14" at bounding box center [349, 221] width 27 height 12
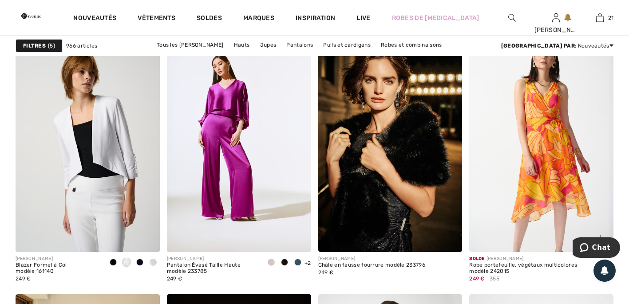
scroll to position [622, 0]
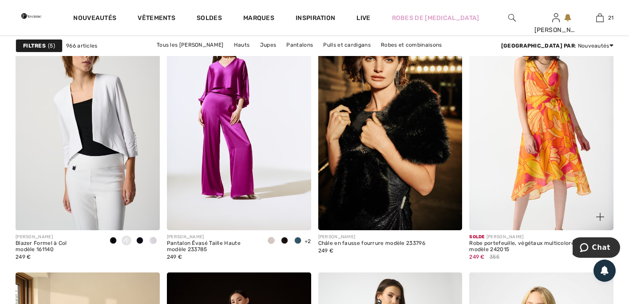
click at [562, 148] on img at bounding box center [542, 122] width 144 height 216
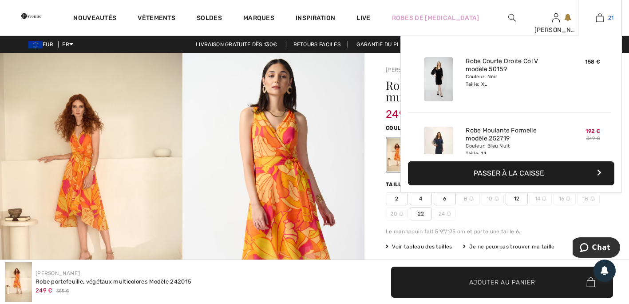
click at [599, 15] on img at bounding box center [601, 17] width 8 height 11
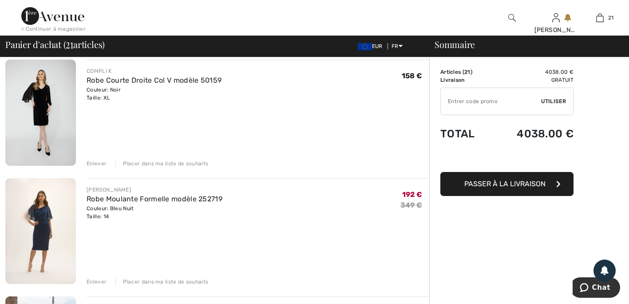
scroll to position [44, 0]
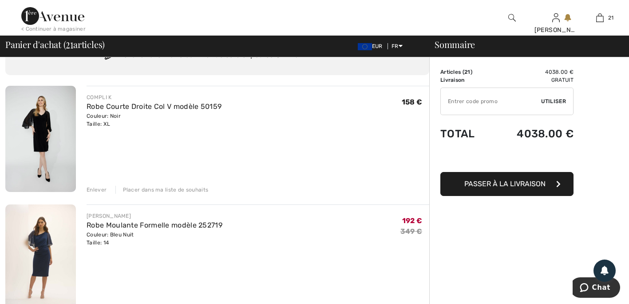
click at [48, 128] on img at bounding box center [40, 139] width 71 height 106
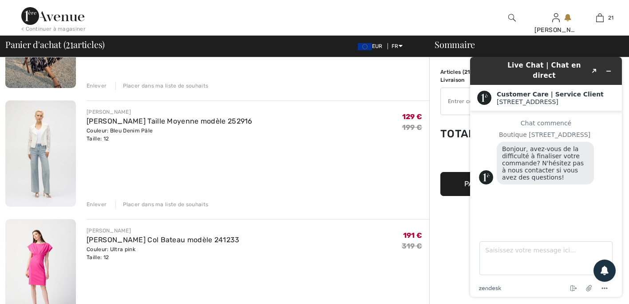
scroll to position [1999, 0]
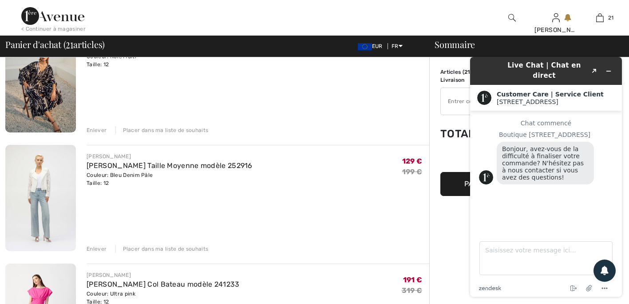
click at [44, 195] on img at bounding box center [40, 198] width 71 height 106
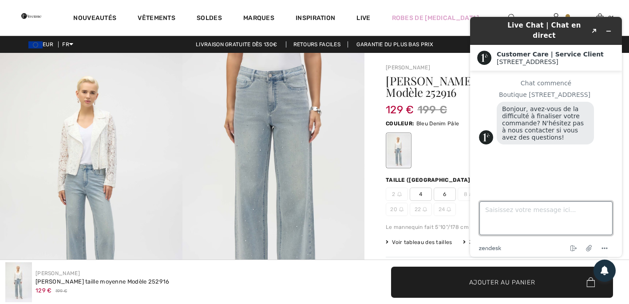
click at [510, 215] on textarea "Saisissez votre message ici..." at bounding box center [546, 218] width 133 height 34
type textarea "vous livrez en france?"
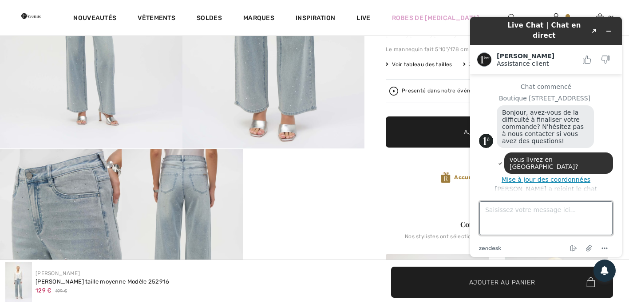
scroll to position [178, 0]
click at [608, 28] on icon "Réduire le widget" at bounding box center [609, 31] width 6 height 6
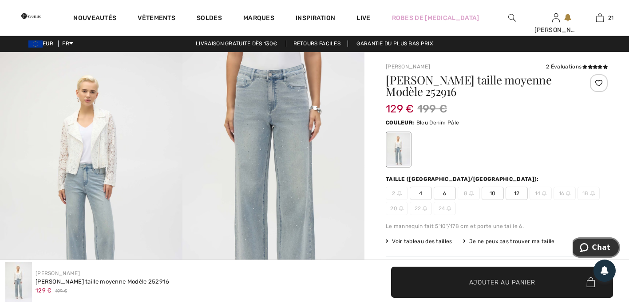
scroll to position [0, 0]
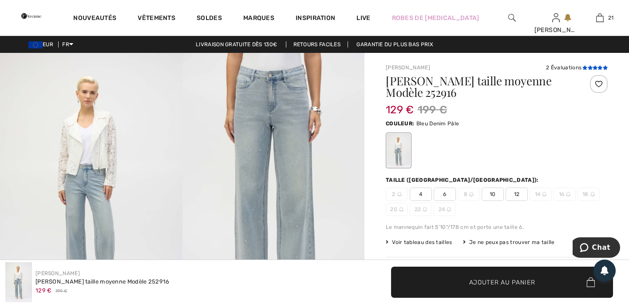
click at [592, 66] on icon at bounding box center [590, 67] width 5 height 4
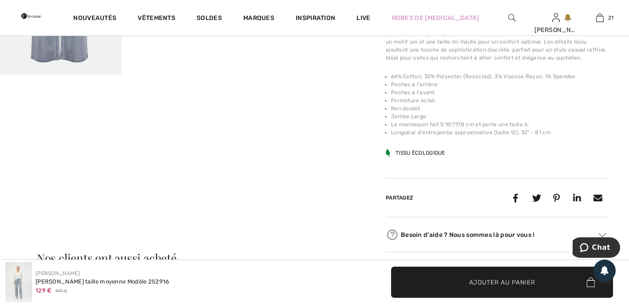
scroll to position [795, 0]
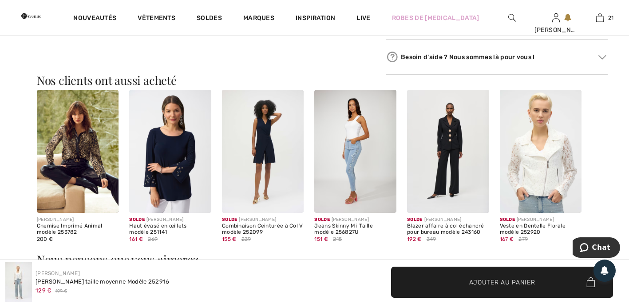
click at [562, 162] on img at bounding box center [541, 151] width 82 height 123
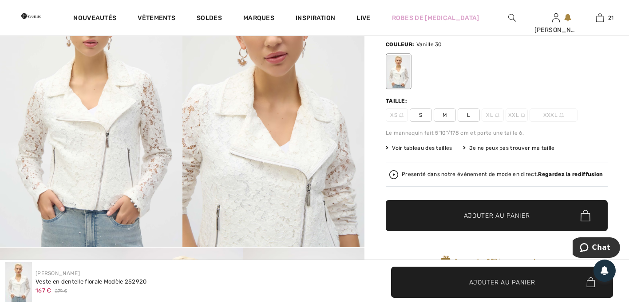
scroll to position [89, 0]
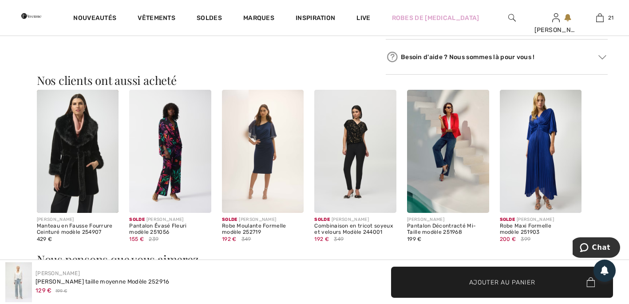
click at [269, 150] on img at bounding box center [263, 151] width 82 height 123
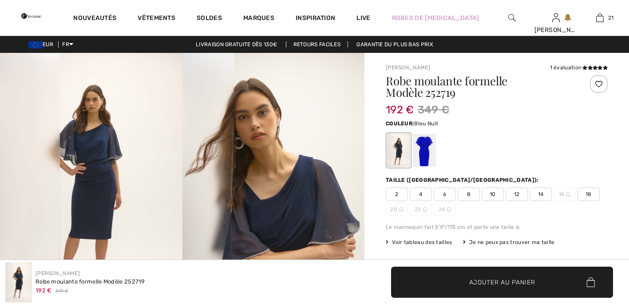
checkbox input "true"
click at [429, 157] on div at bounding box center [424, 150] width 23 height 33
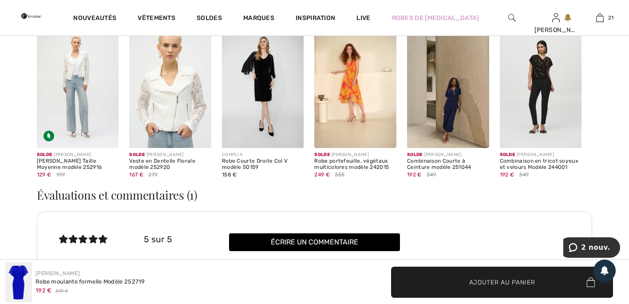
scroll to position [888, 0]
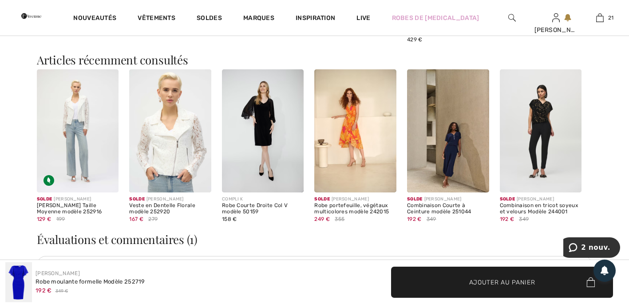
click at [260, 125] on img at bounding box center [263, 130] width 82 height 123
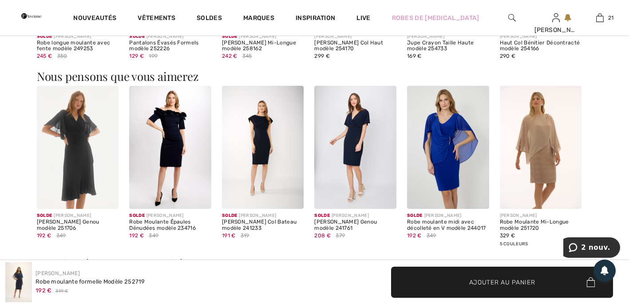
scroll to position [810, 0]
click at [263, 144] on img at bounding box center [263, 147] width 82 height 123
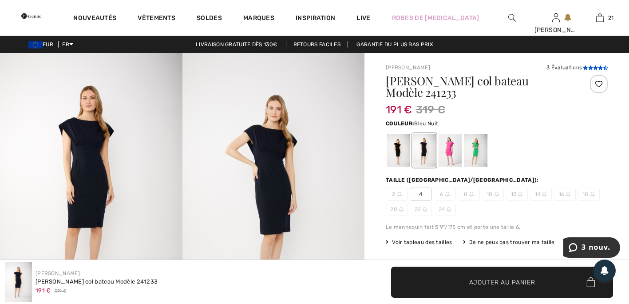
click at [593, 68] on icon at bounding box center [595, 67] width 5 height 4
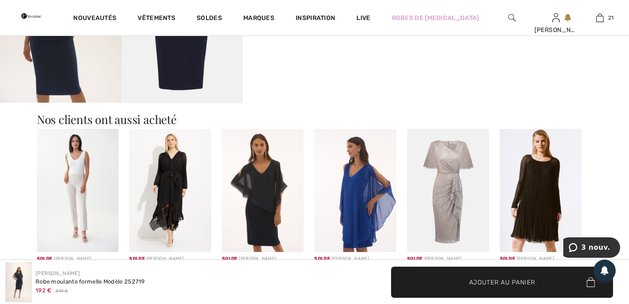
scroll to position [677, 0]
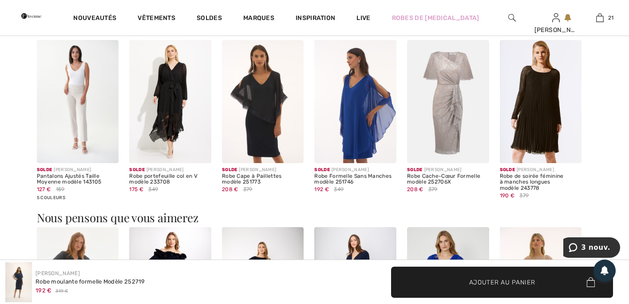
click at [175, 110] on img at bounding box center [170, 101] width 82 height 123
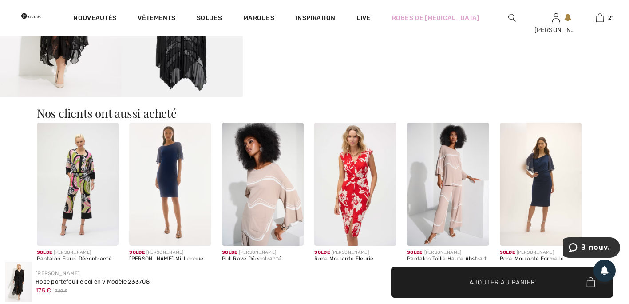
scroll to position [622, 0]
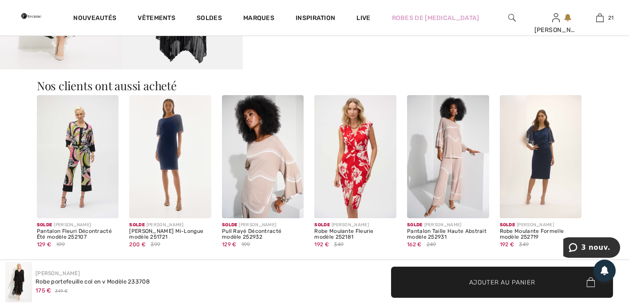
click at [358, 181] on img at bounding box center [355, 156] width 82 height 123
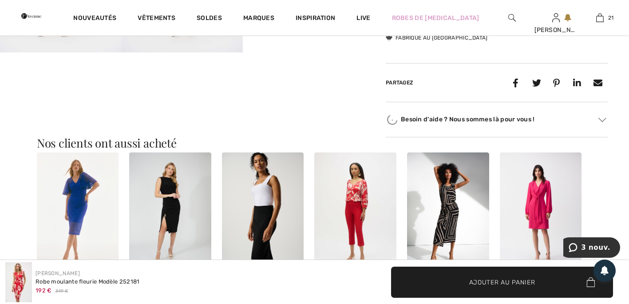
scroll to position [577, 0]
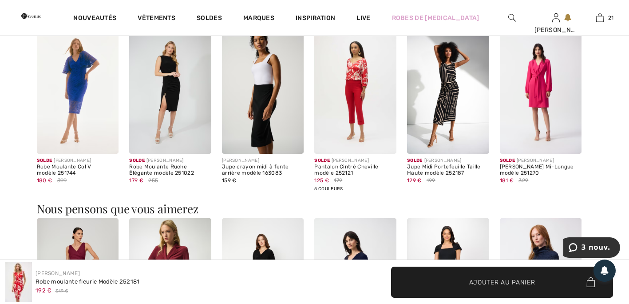
click at [81, 94] on img at bounding box center [78, 92] width 82 height 123
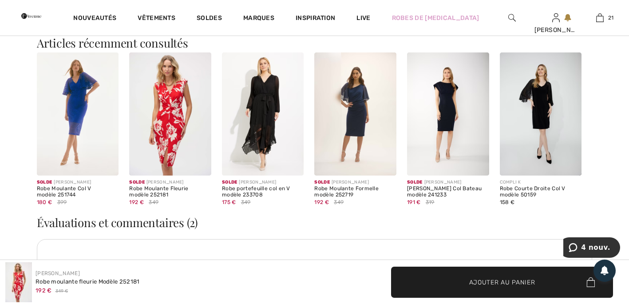
scroll to position [935, 0]
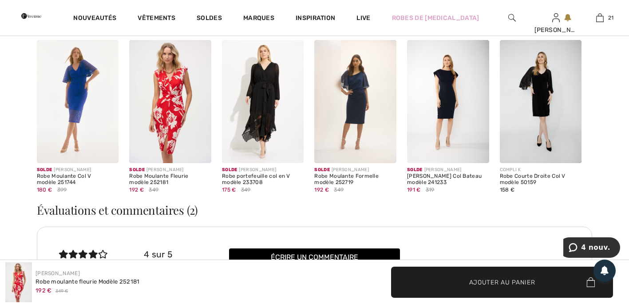
click at [72, 102] on img at bounding box center [78, 101] width 82 height 123
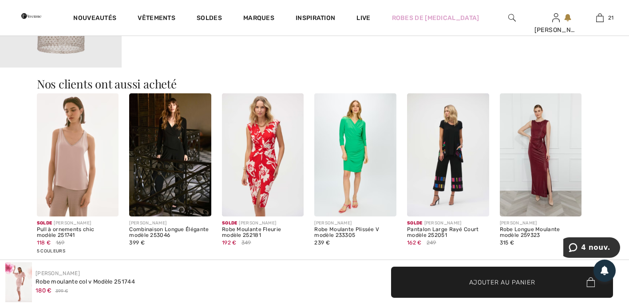
scroll to position [489, 0]
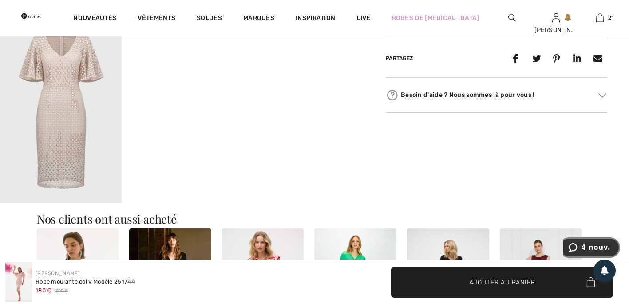
click at [599, 248] on span "4 nouv." at bounding box center [595, 247] width 29 height 8
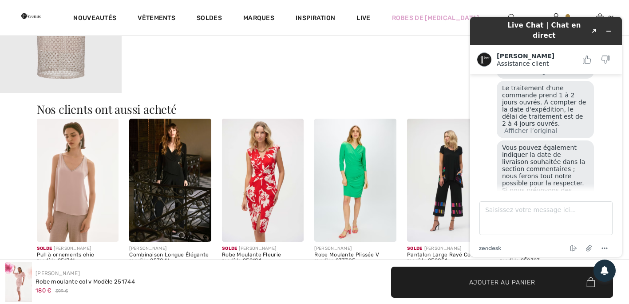
scroll to position [622, 0]
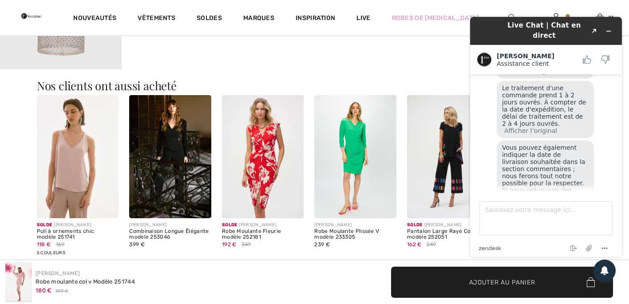
click at [556, 208] on button "Afficher l’original" at bounding box center [559, 212] width 53 height 8
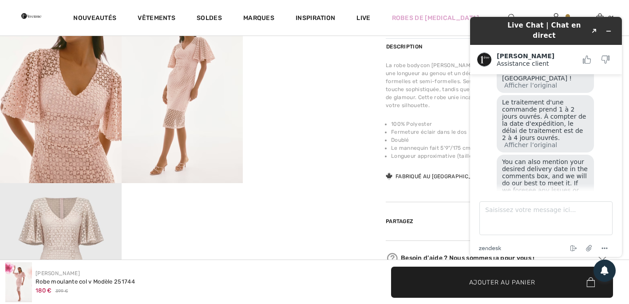
scroll to position [311, 0]
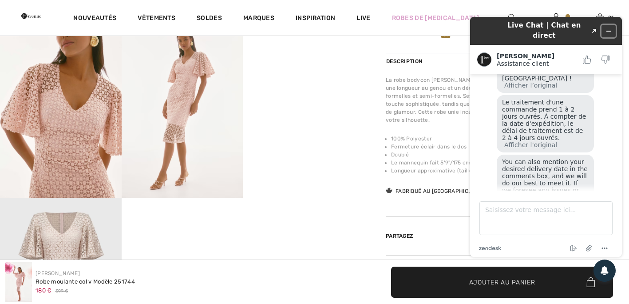
click at [608, 28] on icon "Réduire le widget" at bounding box center [609, 31] width 6 height 6
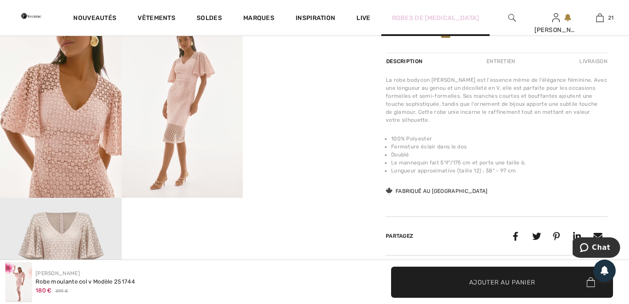
click at [462, 16] on link "Robes de [MEDICAL_DATA]" at bounding box center [436, 17] width 88 height 9
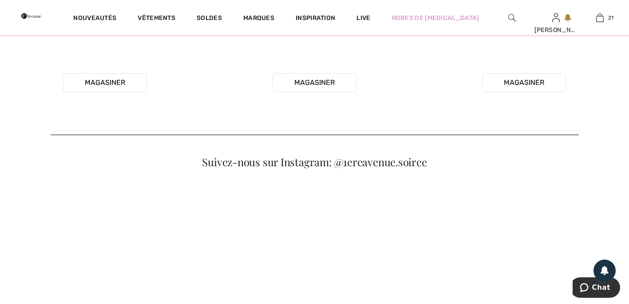
scroll to position [444, 0]
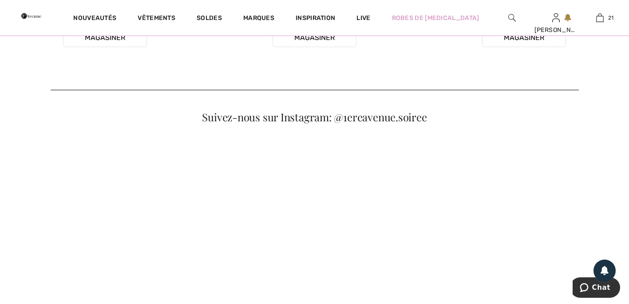
click at [332, 47] on button "Magasiner" at bounding box center [315, 37] width 84 height 19
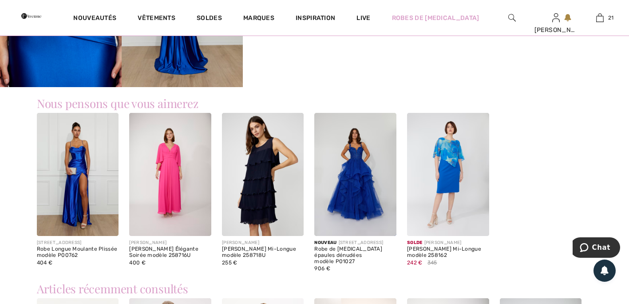
scroll to position [489, 0]
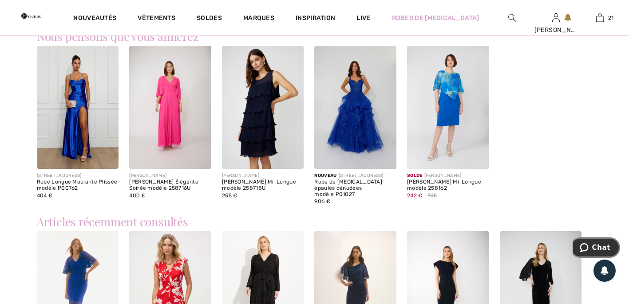
click at [593, 248] on span "Chat" at bounding box center [586, 247] width 12 height 9
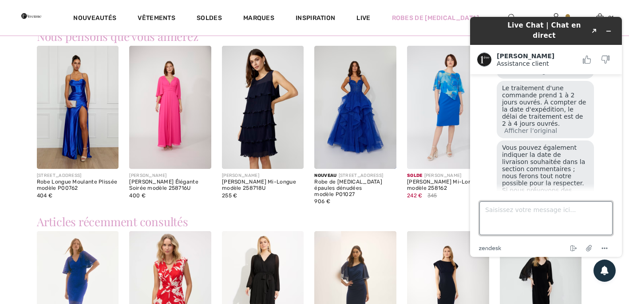
click at [553, 220] on textarea "Saisissez votre message ici..." at bounding box center [546, 218] width 133 height 34
click at [573, 209] on textarea "Ok...vous faites des retouches sjur vetements?" at bounding box center [546, 218] width 133 height 34
click at [525, 216] on textarea "Ok...vous faites des retouches sur vetements?" at bounding box center [546, 218] width 133 height 34
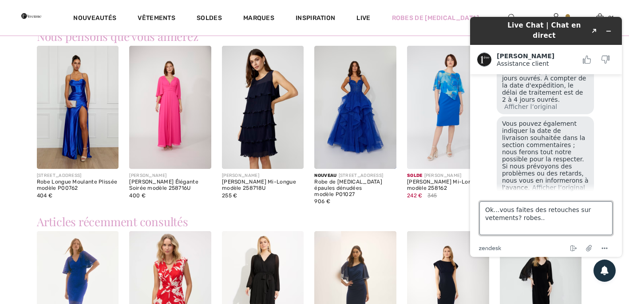
type textarea "Ok...vous faites des retouches sur vetements? robes..."
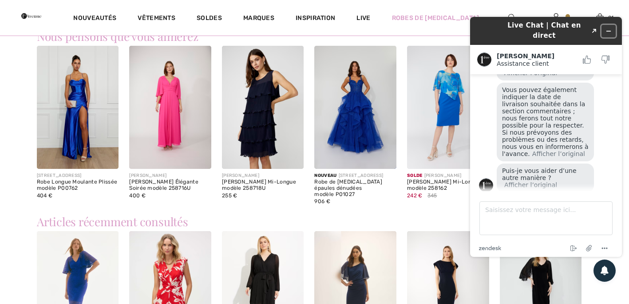
click at [609, 28] on icon "Réduire le widget" at bounding box center [609, 31] width 6 height 6
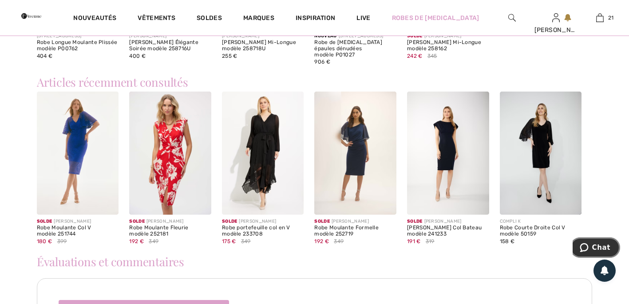
scroll to position [622, 0]
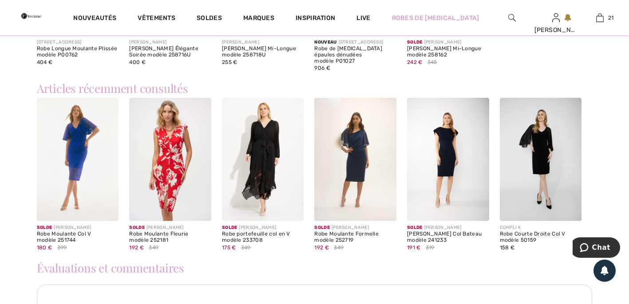
click at [356, 144] on img at bounding box center [355, 159] width 82 height 123
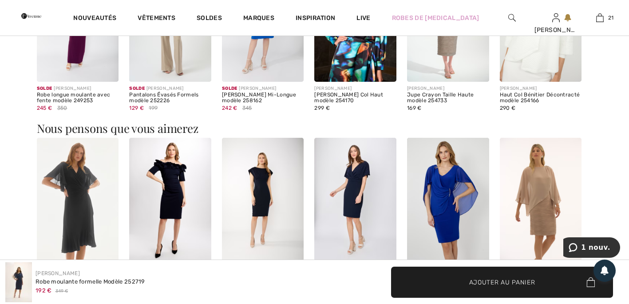
scroll to position [800, 0]
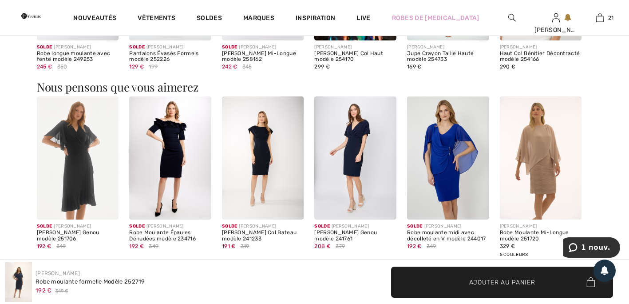
click at [447, 151] on img at bounding box center [448, 157] width 82 height 123
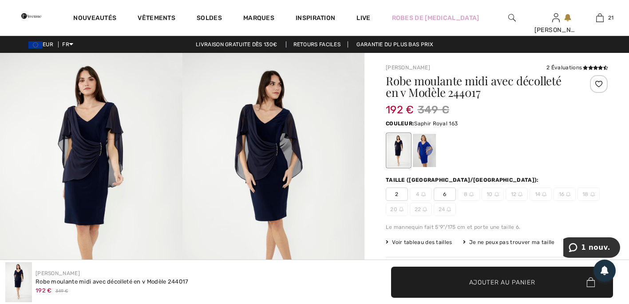
click at [423, 152] on div at bounding box center [424, 150] width 23 height 33
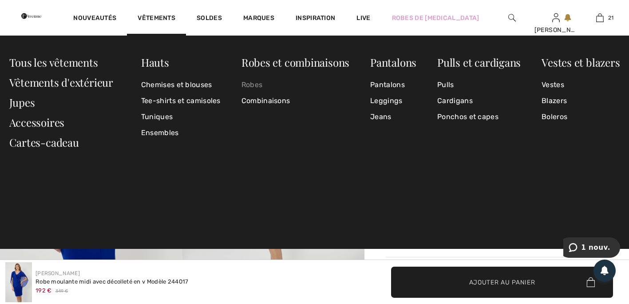
click at [251, 84] on link "Robes" at bounding box center [296, 85] width 108 height 16
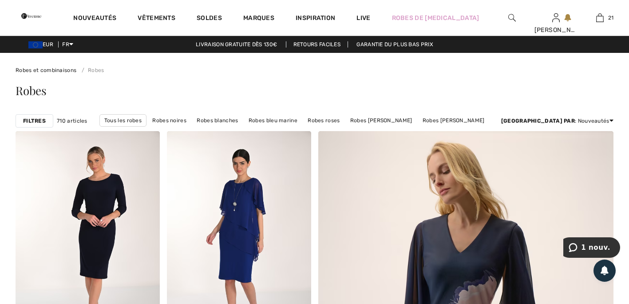
click at [32, 118] on strong "Filtres" at bounding box center [34, 121] width 23 height 8
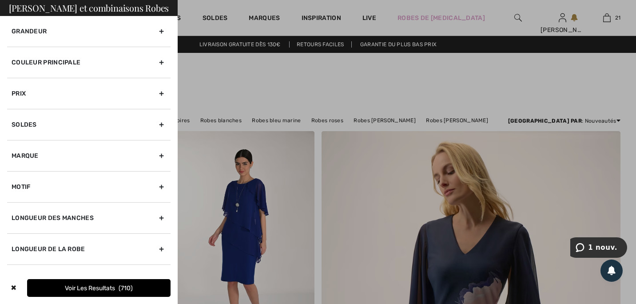
click at [60, 57] on div "Couleur Principale" at bounding box center [88, 62] width 163 height 31
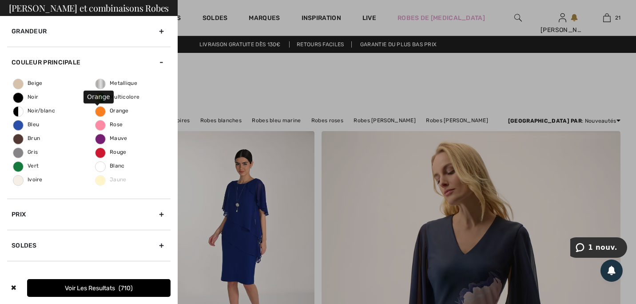
click at [108, 110] on span "Orange" at bounding box center [111, 110] width 33 height 6
click at [0, 0] on input "Orange" at bounding box center [0, 0] width 0 height 0
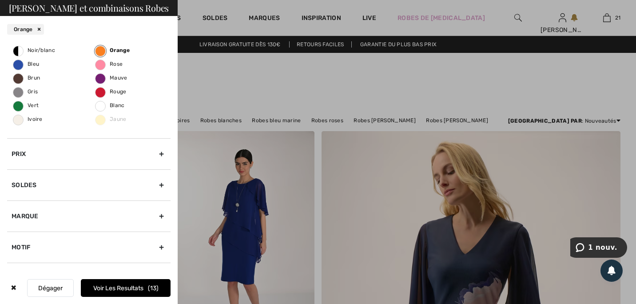
scroll to position [89, 0]
click at [124, 286] on button "Voir les resultats 13" at bounding box center [126, 288] width 90 height 18
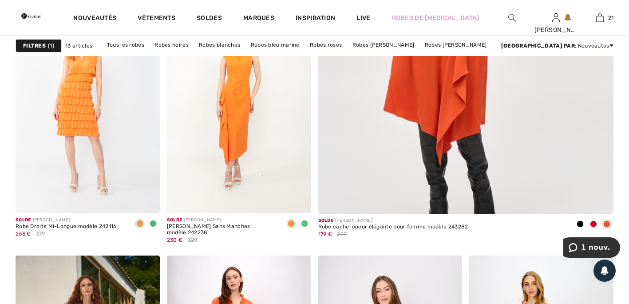
scroll to position [355, 0]
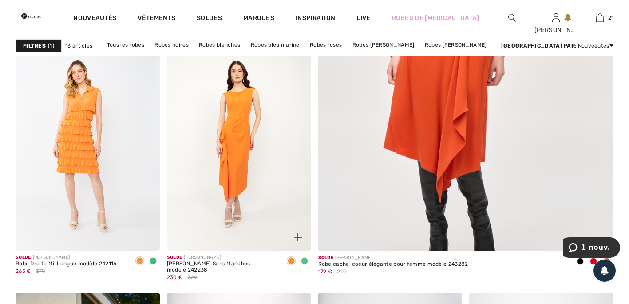
click at [298, 235] on img at bounding box center [298, 237] width 8 height 8
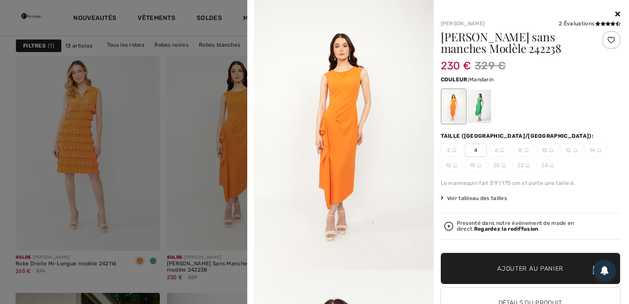
click at [171, 181] on div at bounding box center [314, 152] width 629 height 304
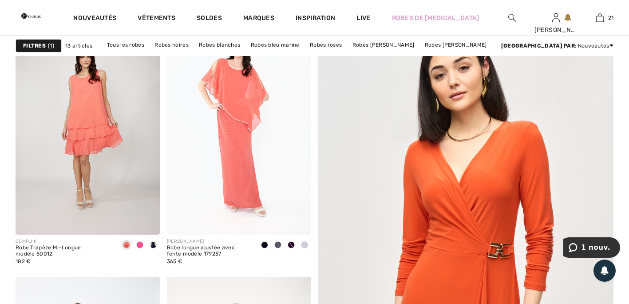
scroll to position [133, 0]
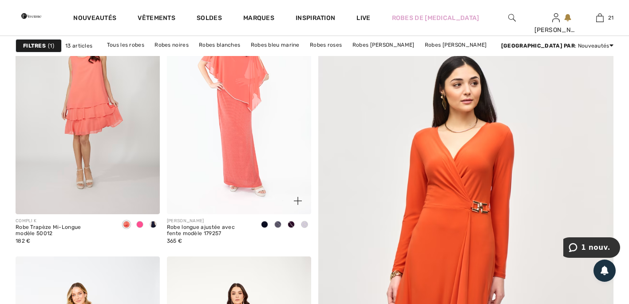
click at [297, 195] on span at bounding box center [298, 201] width 18 height 18
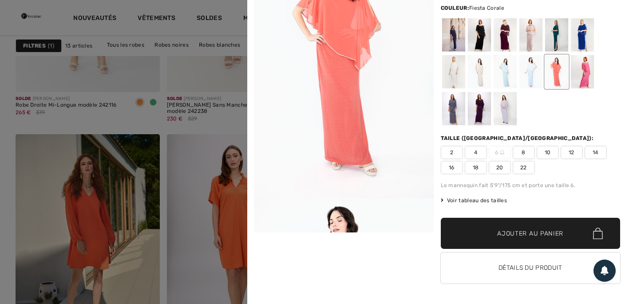
scroll to position [533, 0]
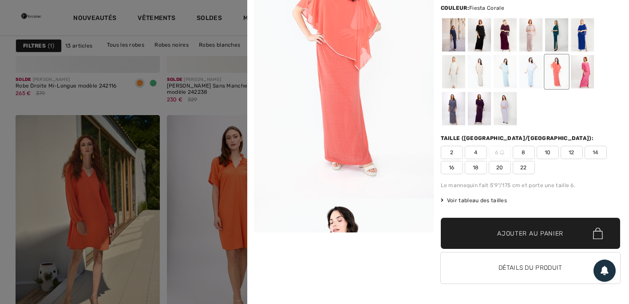
click at [182, 180] on div at bounding box center [314, 152] width 629 height 304
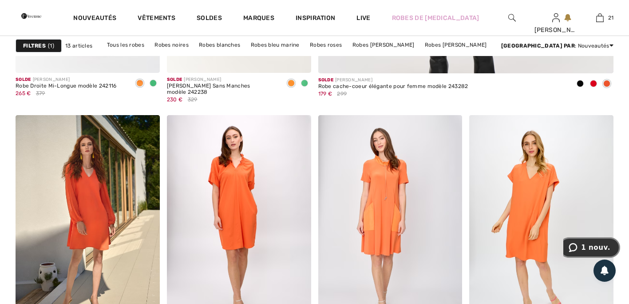
click at [601, 247] on span "1 nouv." at bounding box center [595, 247] width 29 height 8
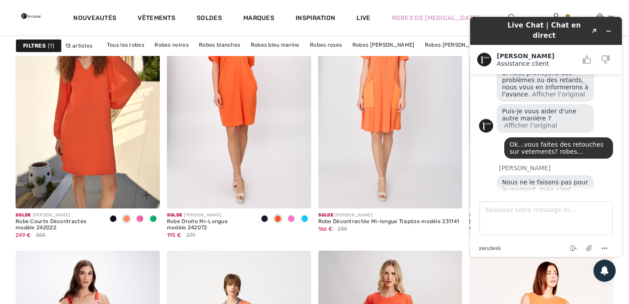
scroll to position [666, 0]
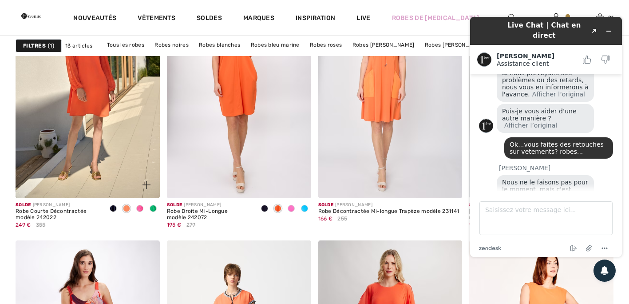
click at [147, 182] on img at bounding box center [147, 185] width 8 height 8
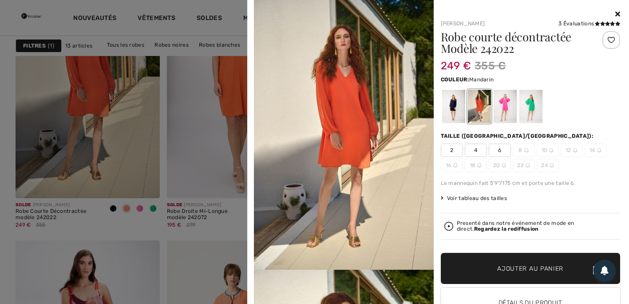
click at [114, 186] on div at bounding box center [314, 152] width 629 height 304
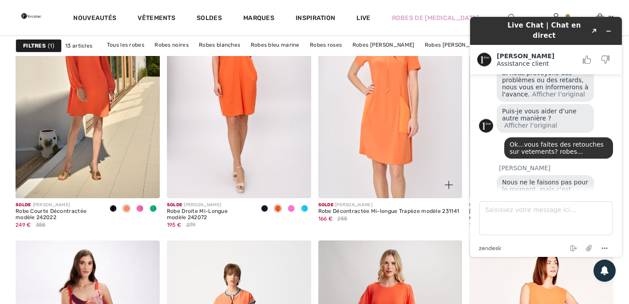
scroll to position [577, 0]
